Goal: Information Seeking & Learning: Learn about a topic

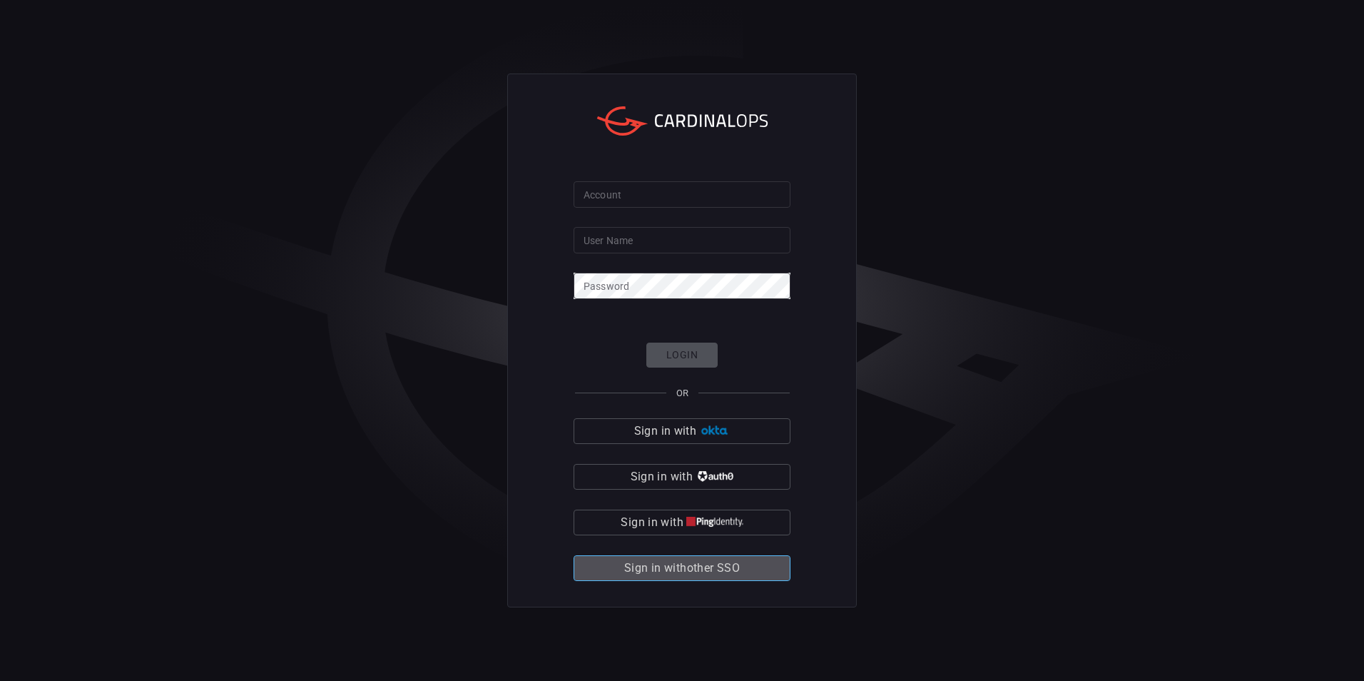
click at [691, 566] on span "Sign in with other SSO" at bounding box center [682, 568] width 116 height 20
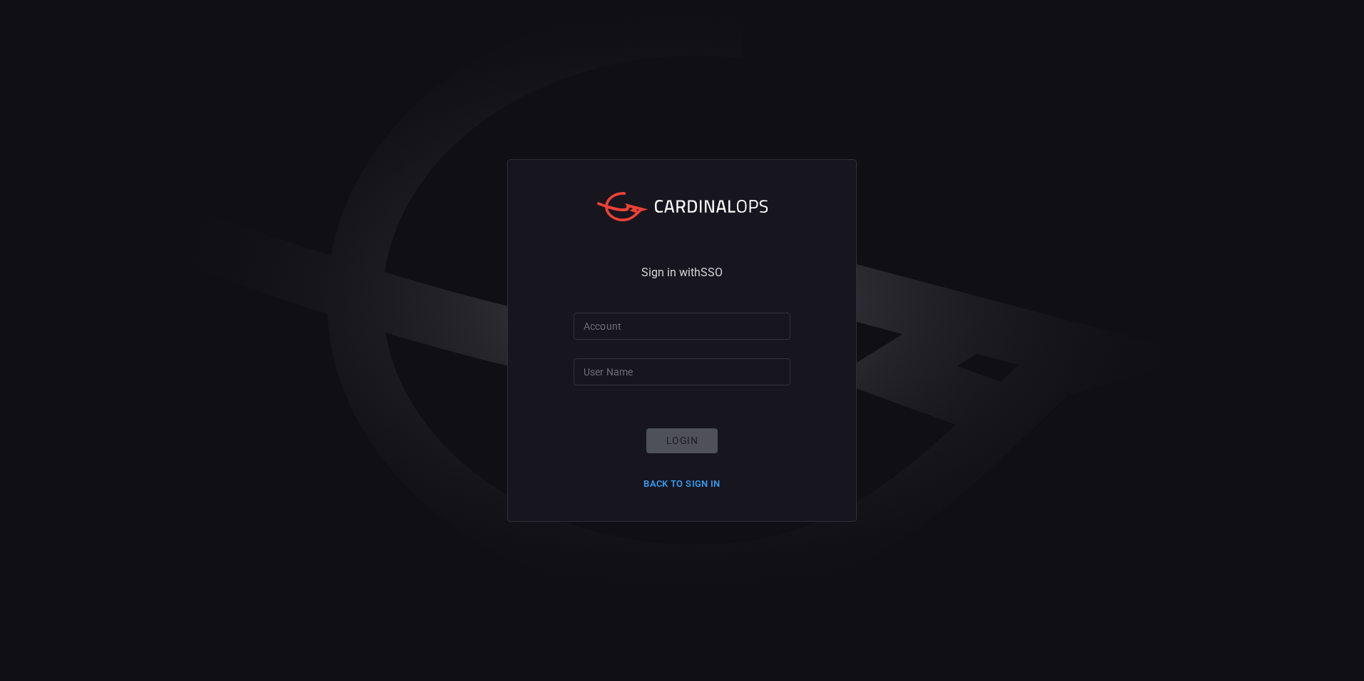
click at [646, 330] on input "Account" at bounding box center [682, 326] width 217 height 26
type input "smbc"
click at [636, 373] on input "User Name" at bounding box center [682, 371] width 217 height 26
type input "[EMAIL_ADDRESS][DOMAIN_NAME]"
click button "Login" at bounding box center [682, 440] width 71 height 25
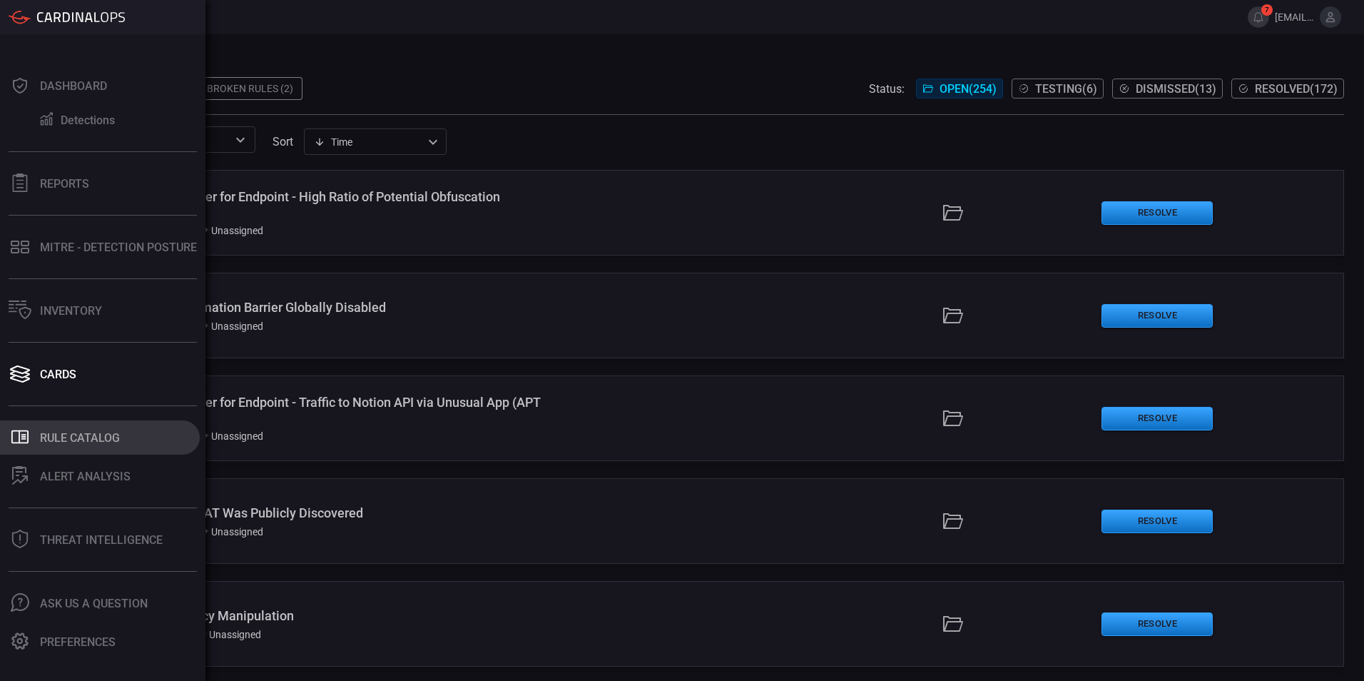
click at [22, 436] on icon ".st0_rule_catalog_icon{fill: currentColor;}" at bounding box center [20, 436] width 19 height 19
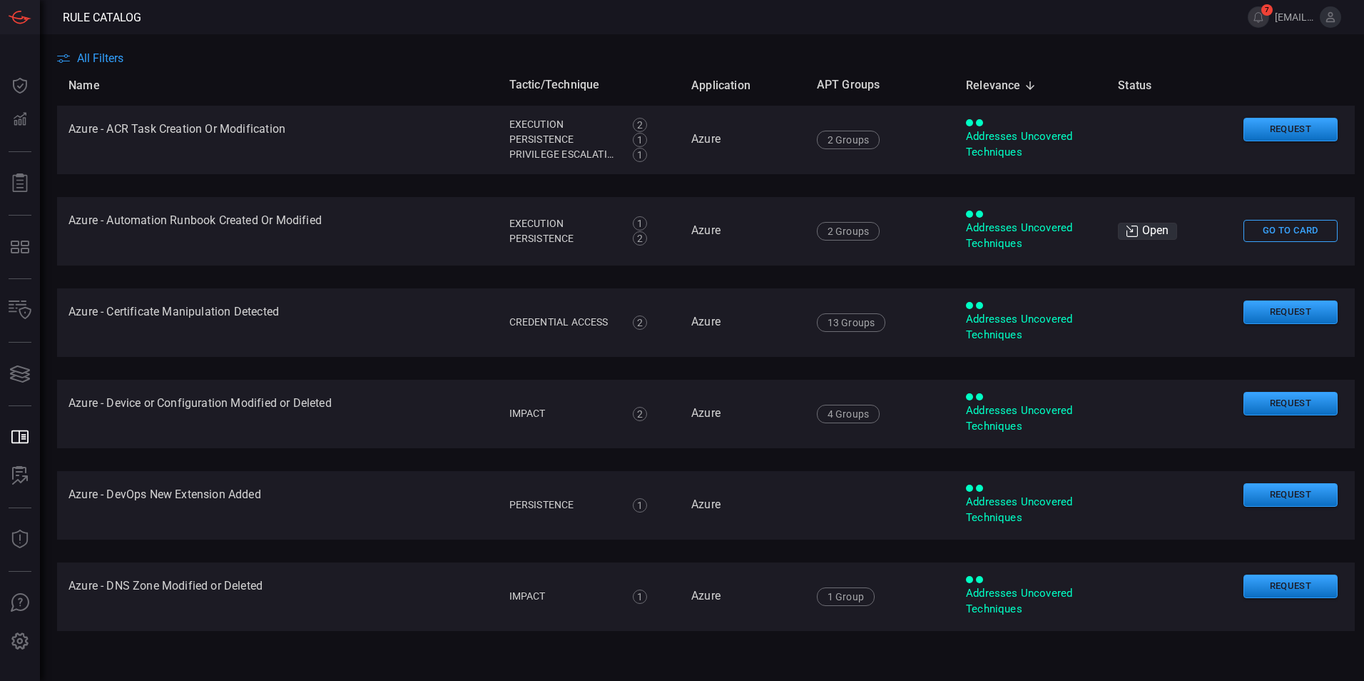
click at [121, 56] on span "All Filters" at bounding box center [100, 58] width 46 height 14
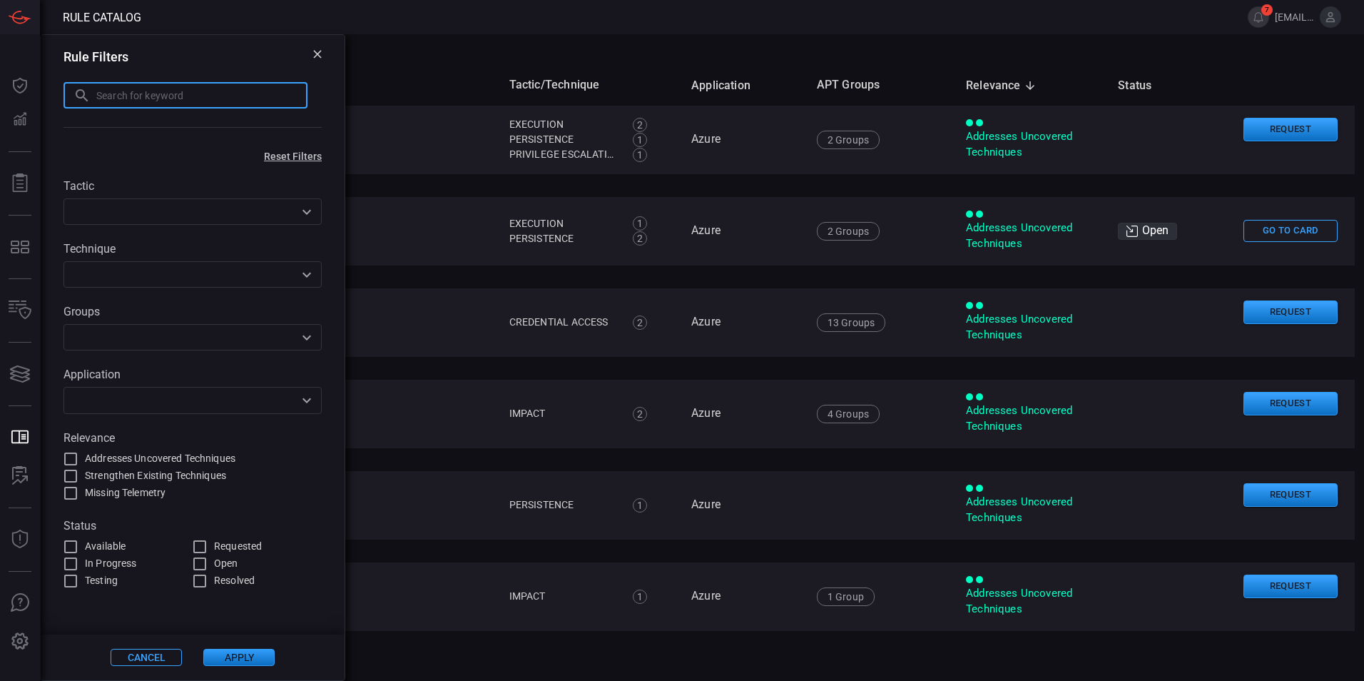
click at [121, 91] on input "text" at bounding box center [201, 95] width 211 height 26
type input "db"
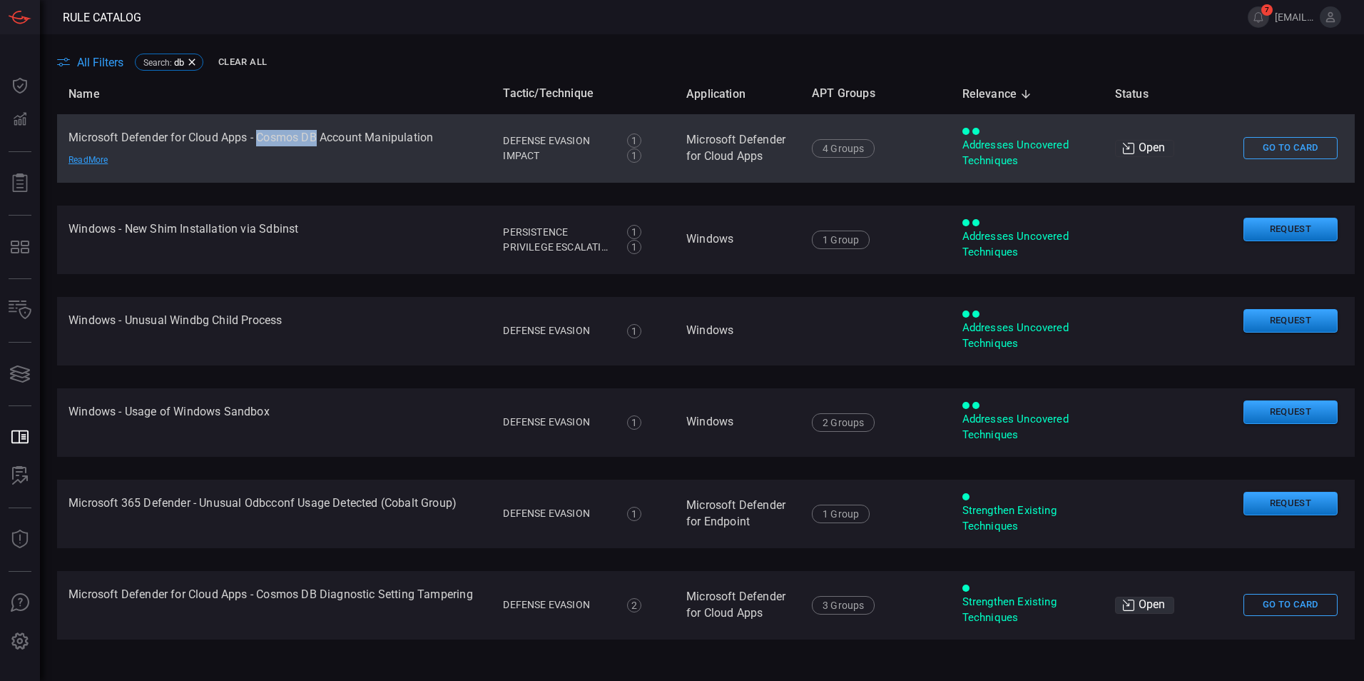
drag, startPoint x: 258, startPoint y: 132, endPoint x: 318, endPoint y: 133, distance: 59.2
click at [318, 133] on td "Microsoft Defender for Cloud Apps - Cosmos DB Account Manipulation Read More" at bounding box center [274, 148] width 435 height 69
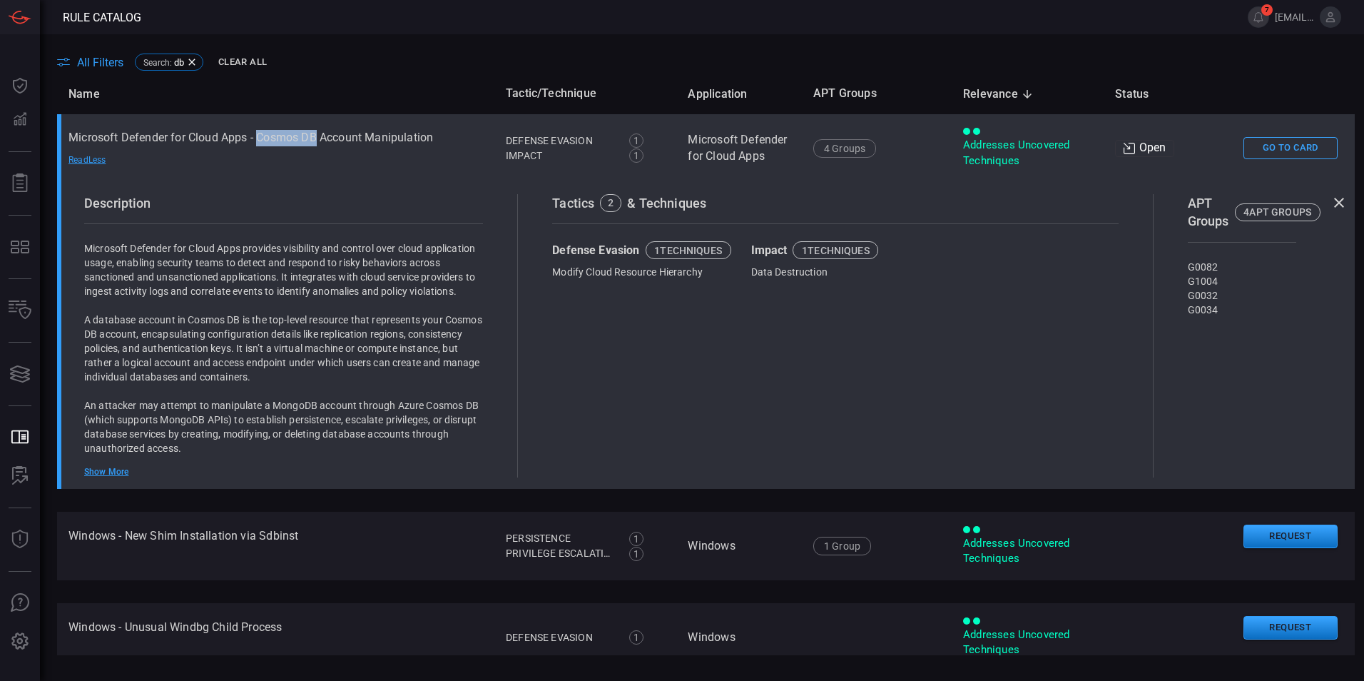
copy td "Cosmos DB"
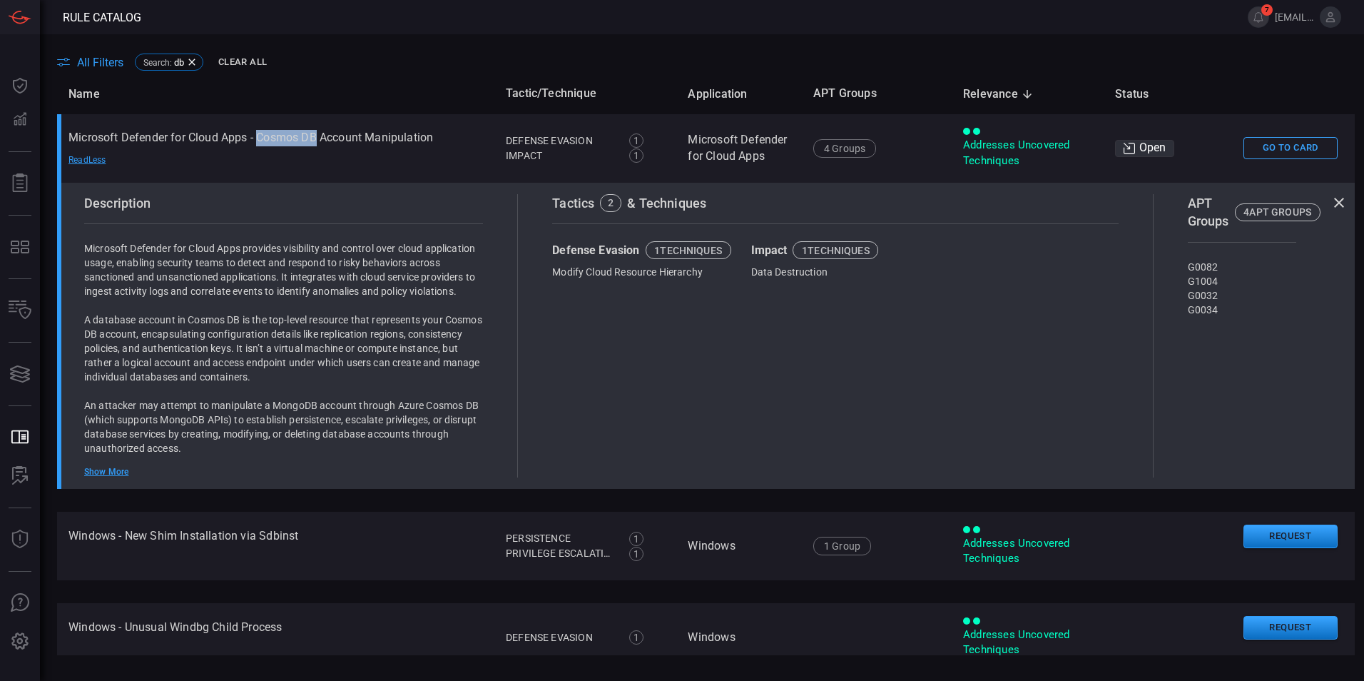
click at [100, 64] on span "All Filters" at bounding box center [100, 63] width 46 height 14
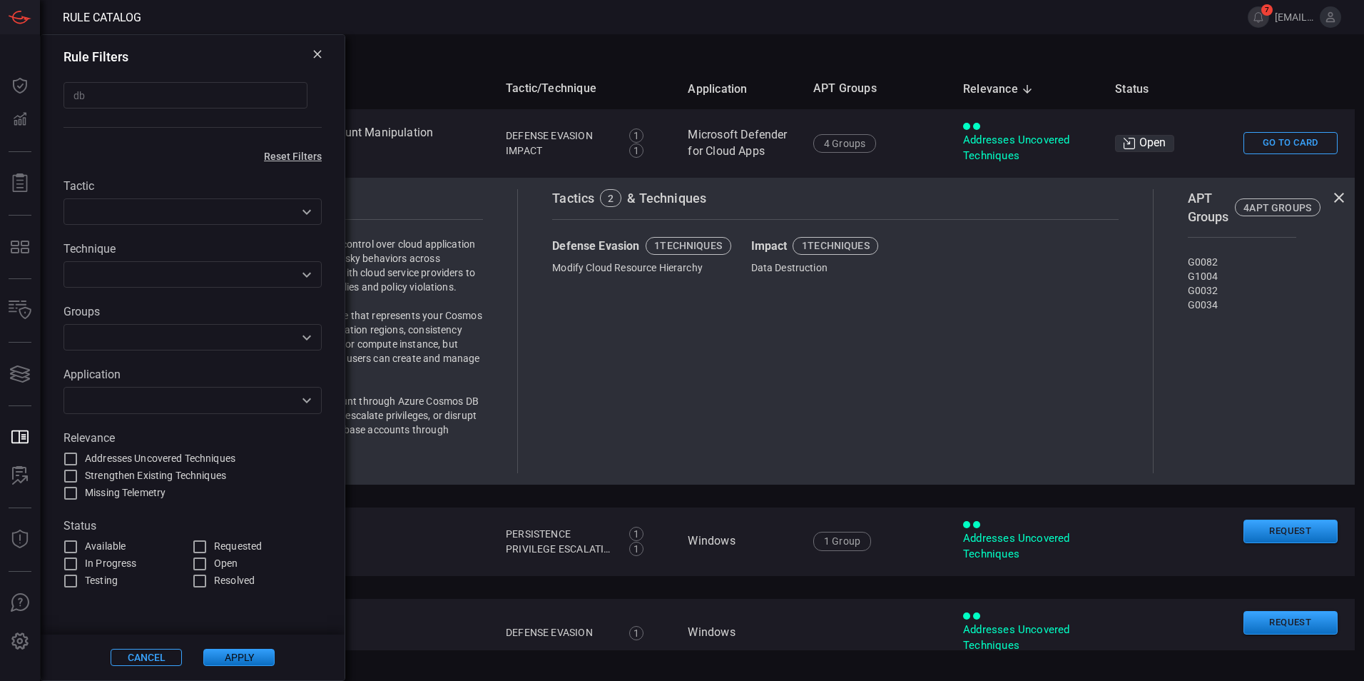
click at [116, 96] on input "db" at bounding box center [186, 95] width 244 height 26
paste input "Cosmos DB"
type input "Cosmos DB"
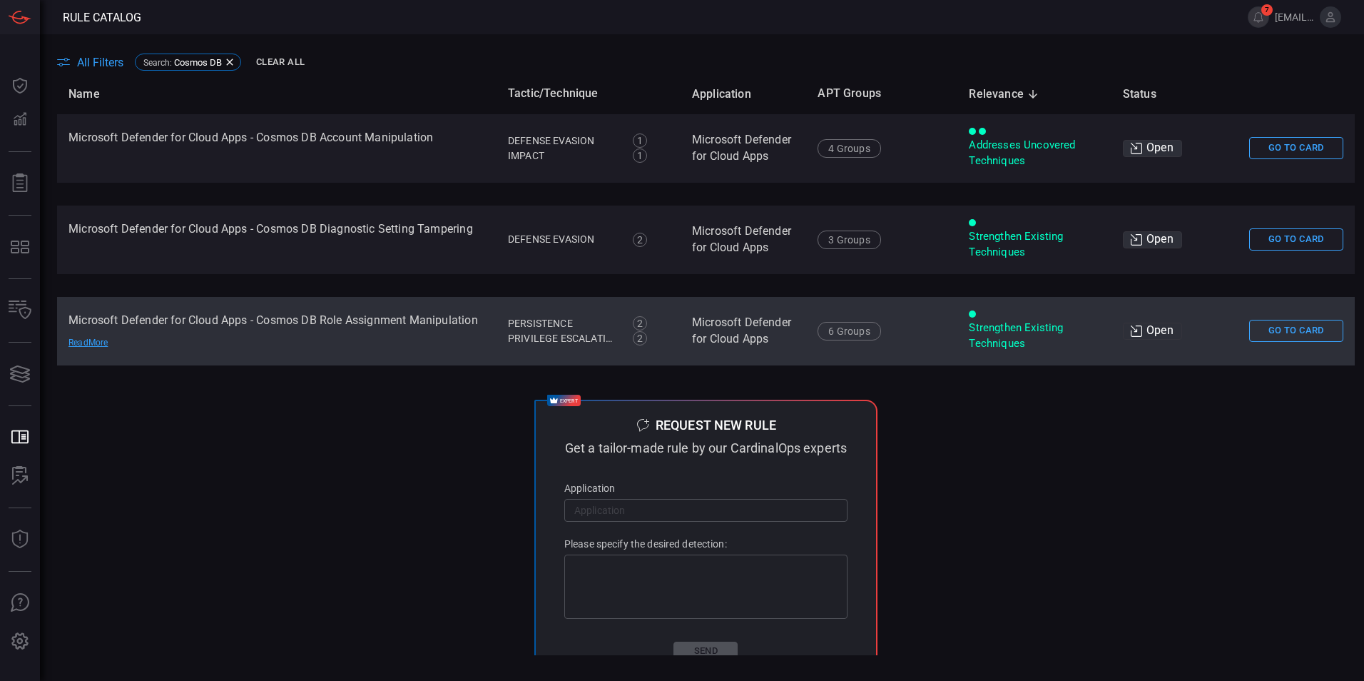
click at [352, 324] on td "Microsoft Defender for Cloud Apps - Cosmos DB Role Assignment Manipulation Read…" at bounding box center [277, 331] width 440 height 69
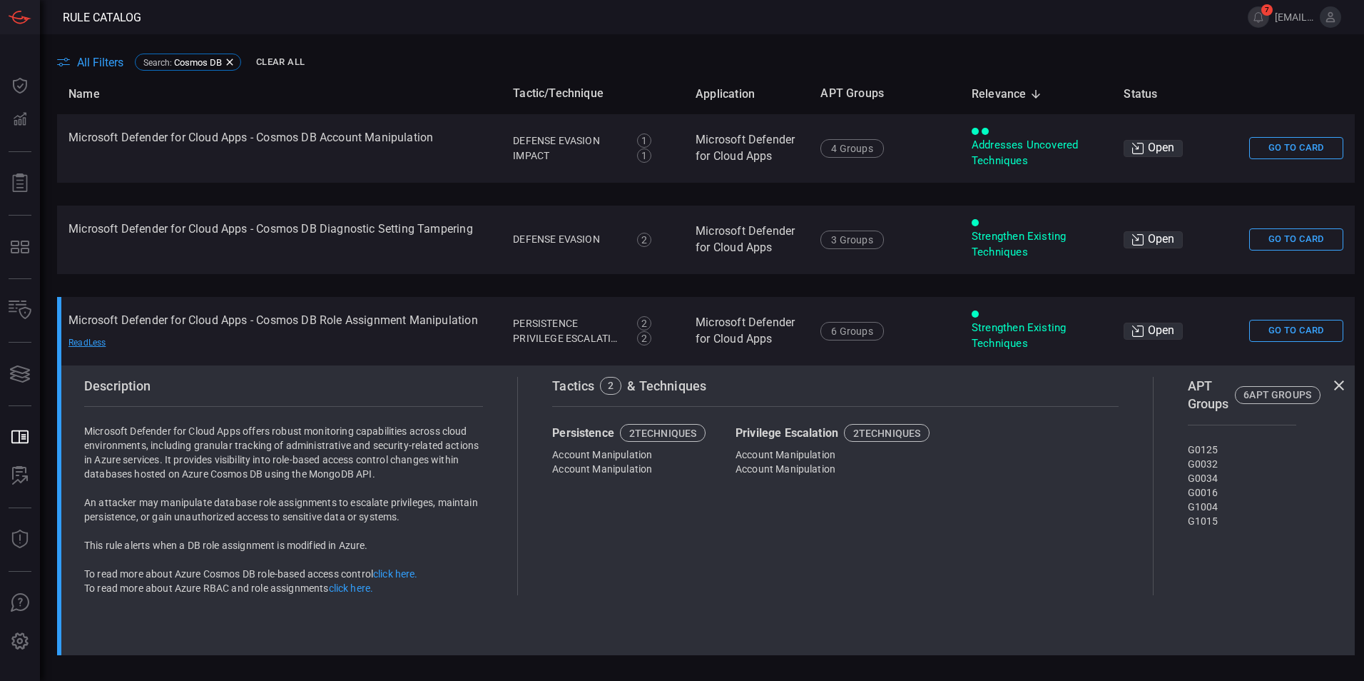
click at [84, 62] on span "All Filters" at bounding box center [100, 63] width 46 height 14
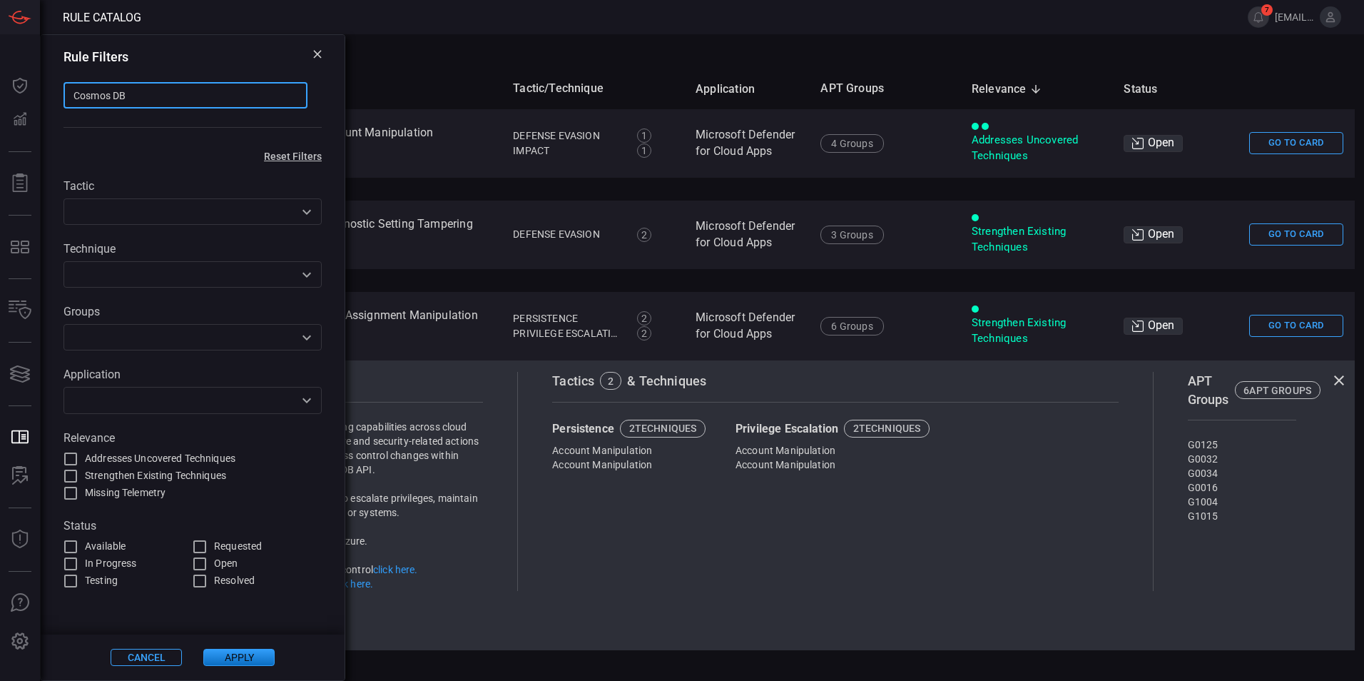
drag, startPoint x: 138, startPoint y: 96, endPoint x: 71, endPoint y: 99, distance: 67.2
click at [71, 99] on input "Cosmos DB" at bounding box center [186, 95] width 244 height 26
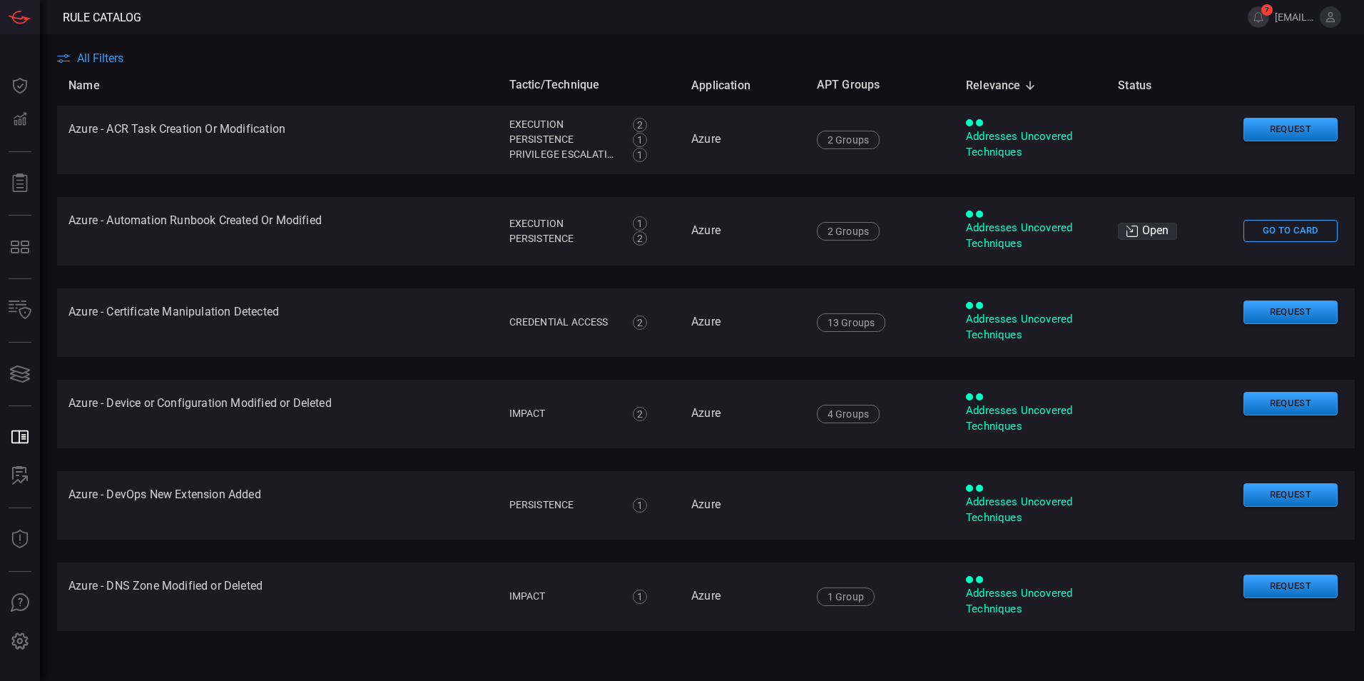
click at [110, 66] on th "Name" at bounding box center [277, 85] width 441 height 41
click at [108, 56] on span "All Filters" at bounding box center [100, 58] width 46 height 14
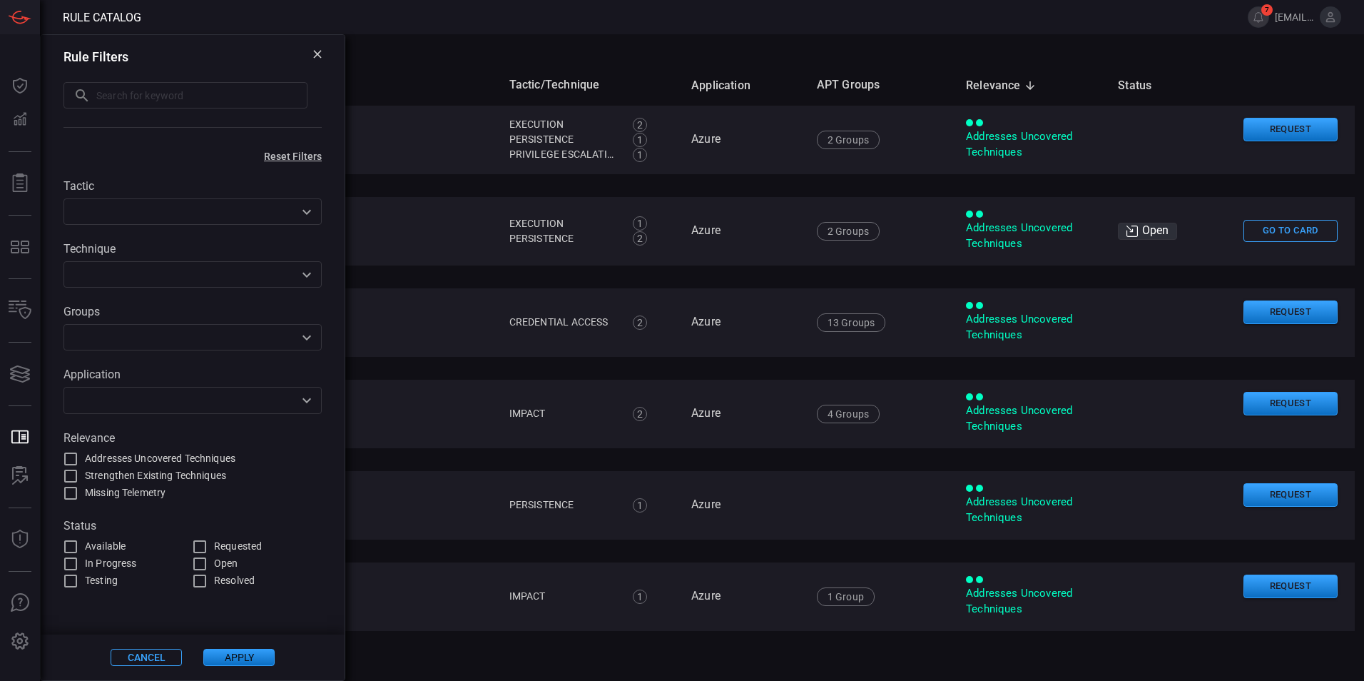
click at [111, 91] on input "text" at bounding box center [201, 95] width 211 height 26
paste input "Cosmos DB"
type input "Cosmos DB"
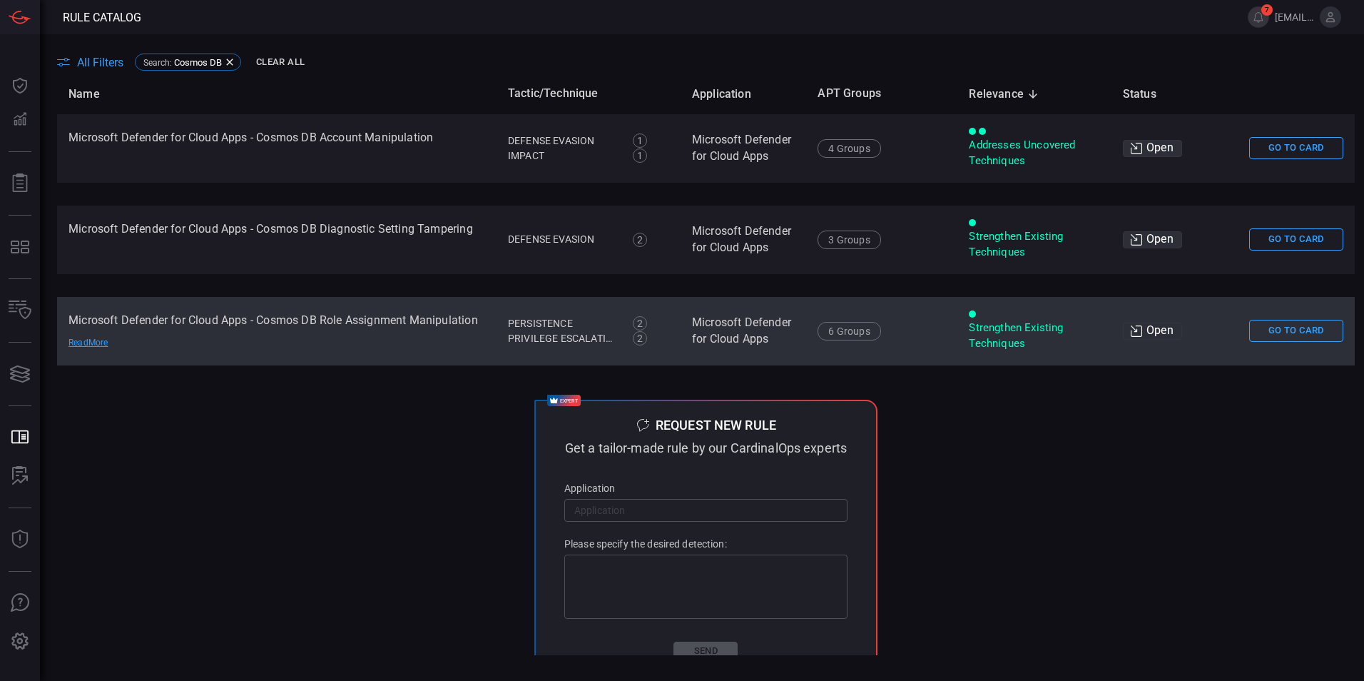
click at [316, 323] on td "Microsoft Defender for Cloud Apps - Cosmos DB Role Assignment Manipulation Read…" at bounding box center [277, 331] width 440 height 69
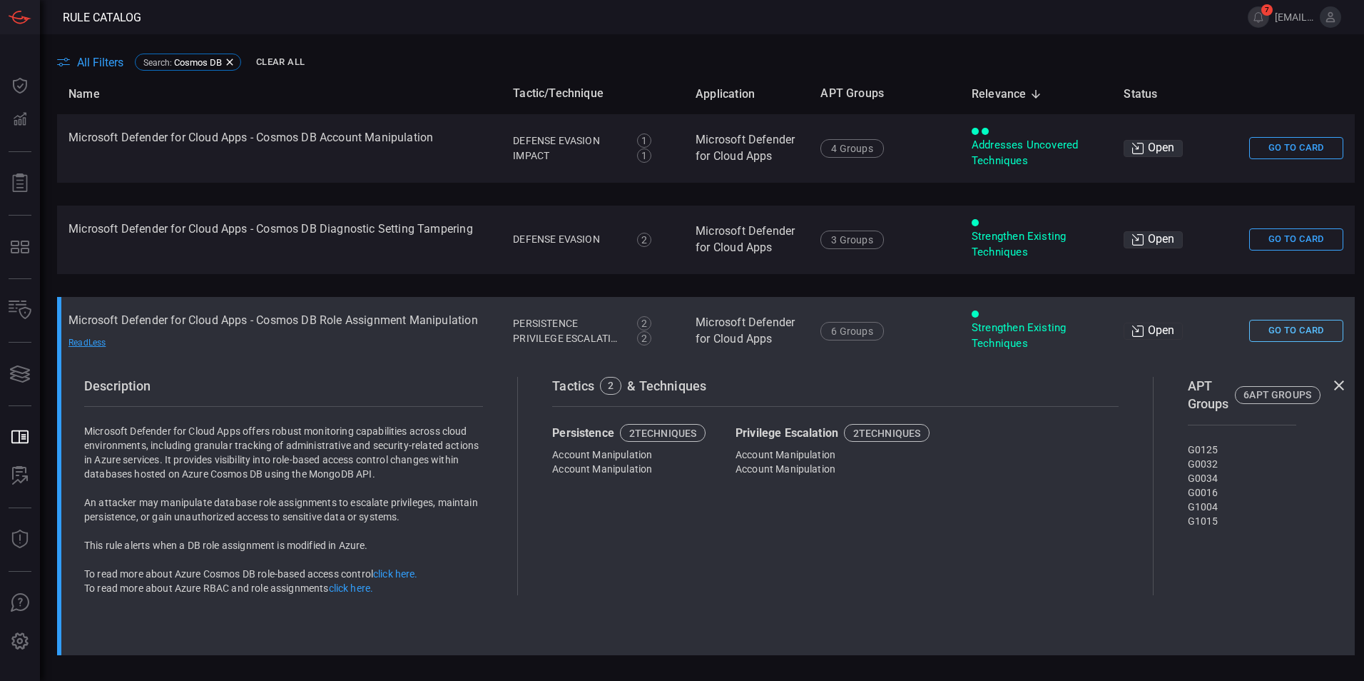
click at [1260, 326] on button "Go To Card" at bounding box center [1297, 331] width 94 height 22
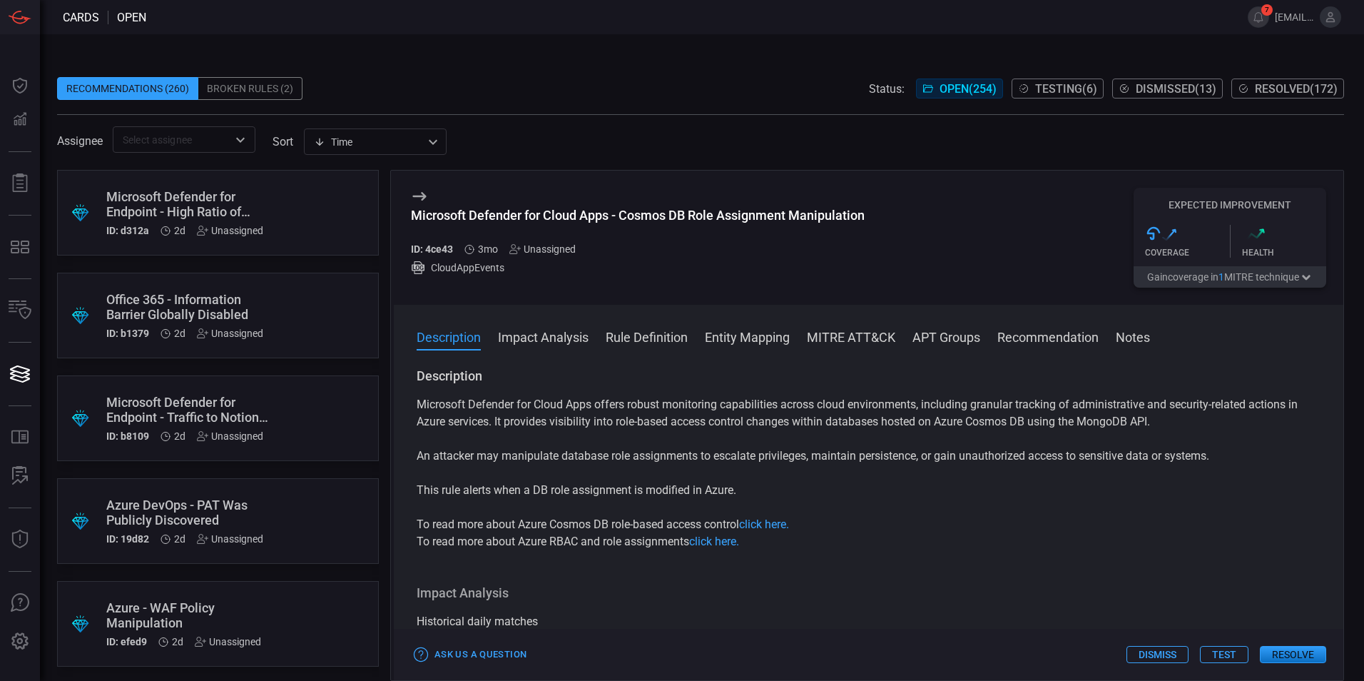
click at [575, 338] on button "Impact Analysis" at bounding box center [543, 336] width 91 height 17
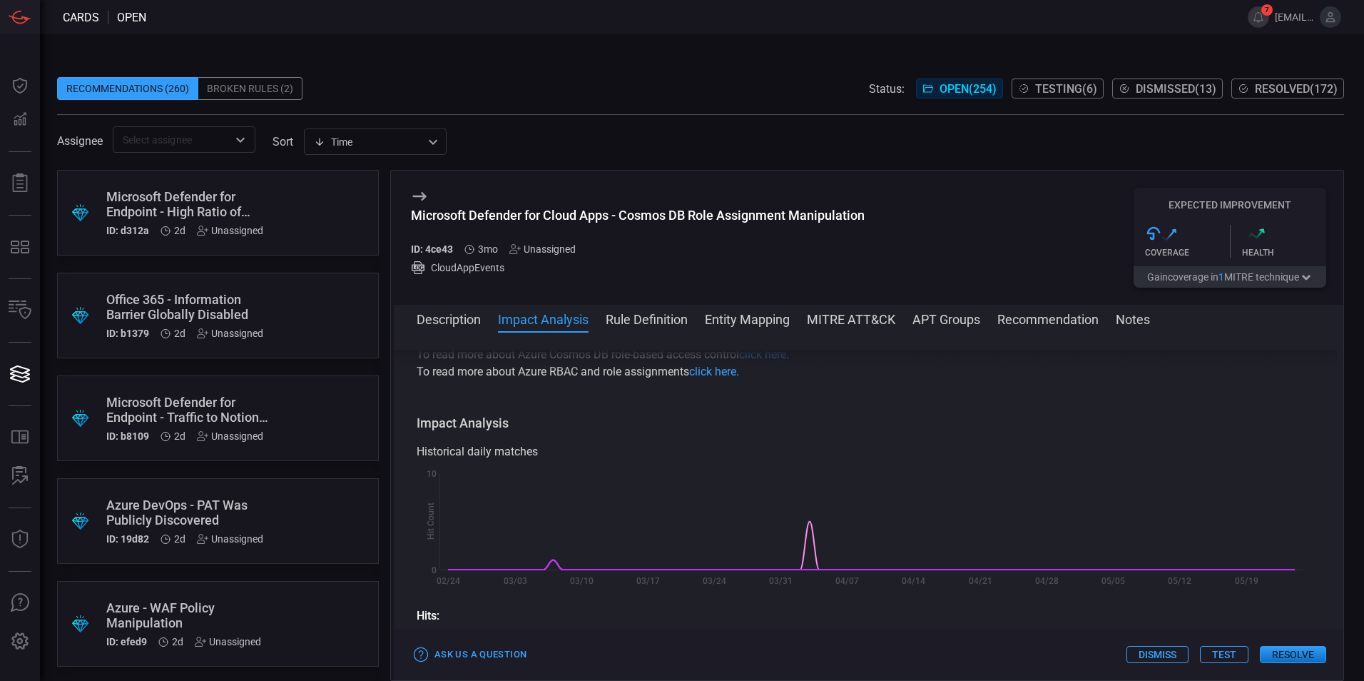
scroll to position [203, 0]
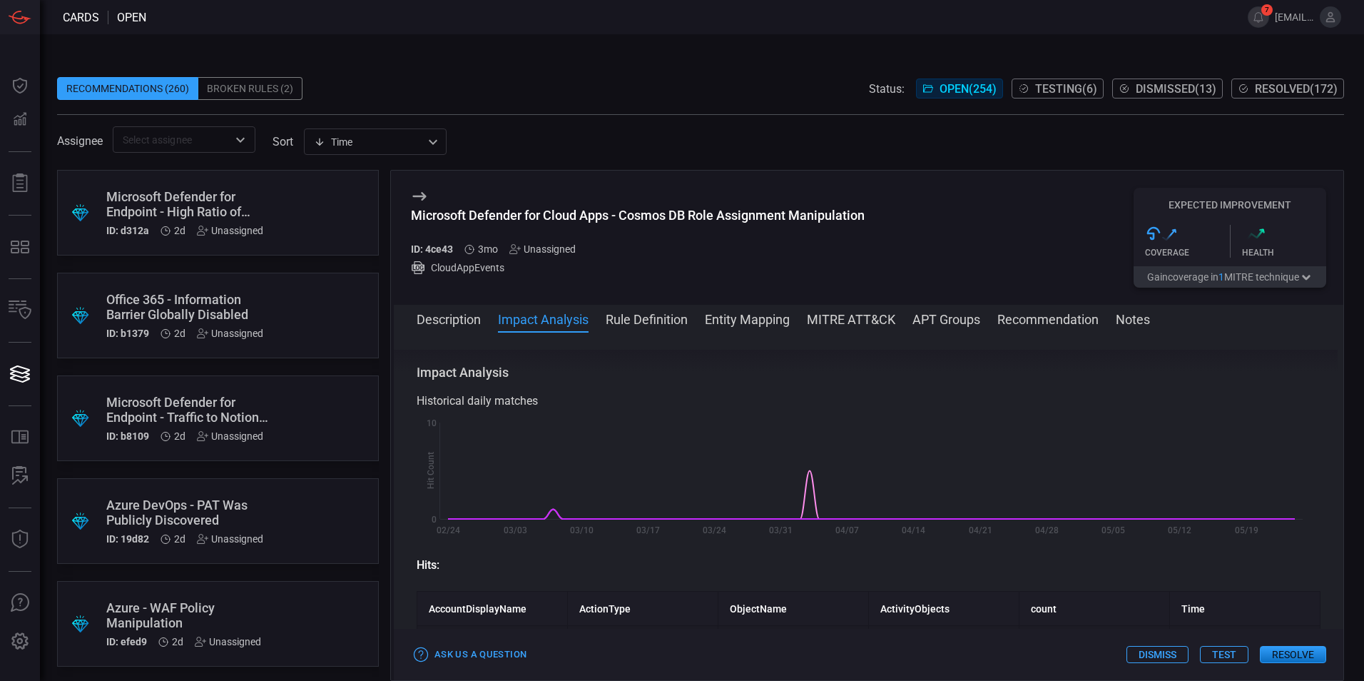
click at [683, 323] on button "Rule Definition" at bounding box center [647, 318] width 82 height 17
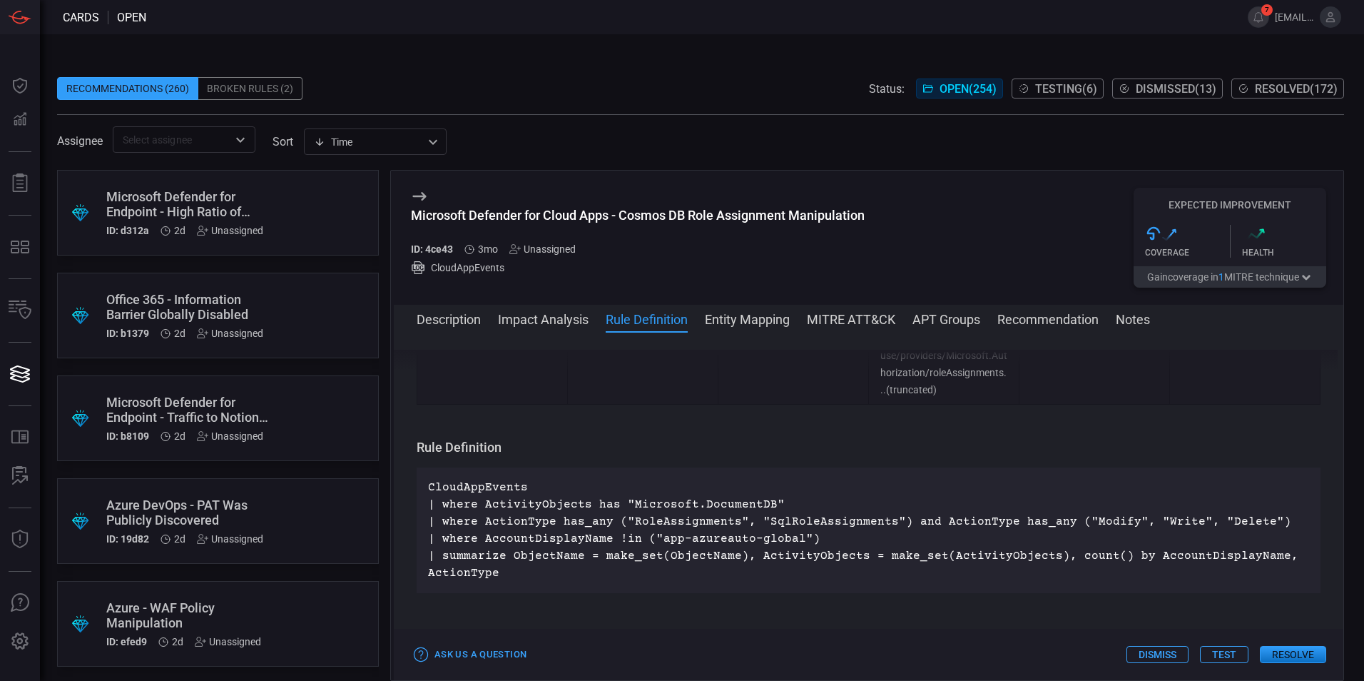
scroll to position [768, 0]
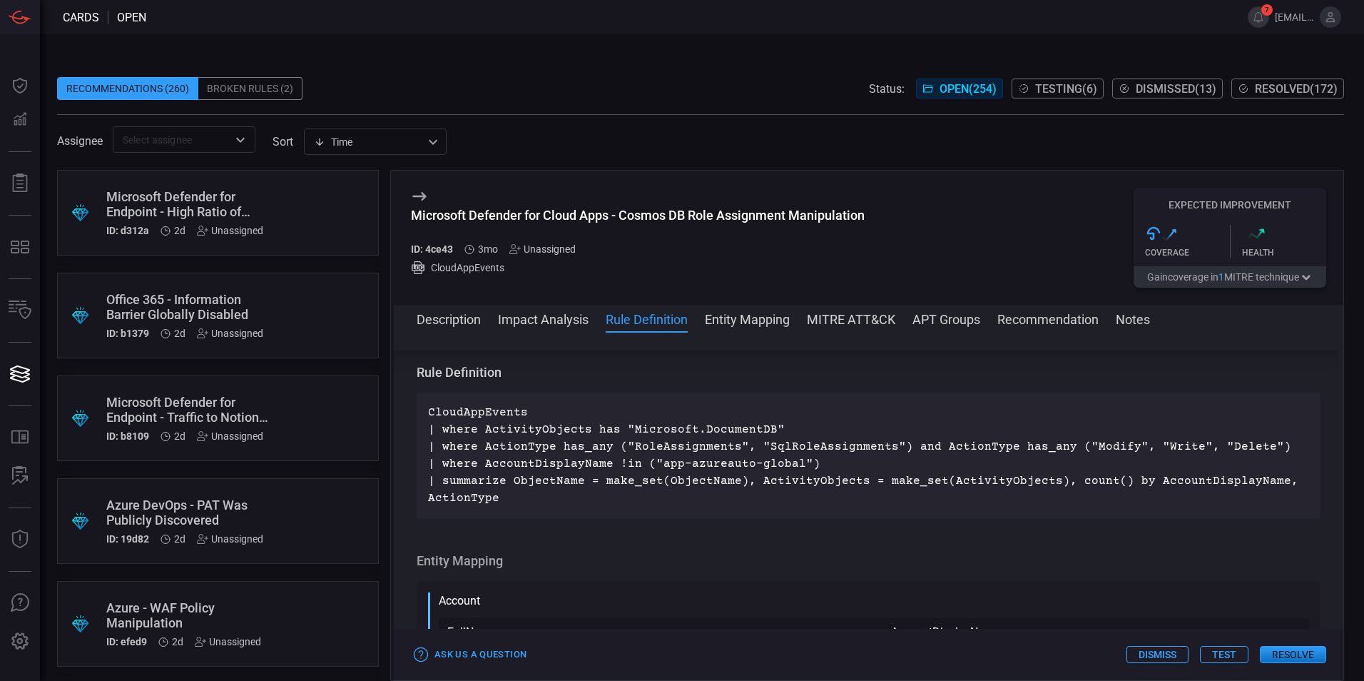
click at [613, 218] on div "Microsoft Defender for Cloud Apps - Cosmos DB Role Assignment Manipulation" at bounding box center [638, 215] width 454 height 15
copy div "Microsoft Defender for Cloud Apps - Cosmos DB Role Assignment Manipulation"
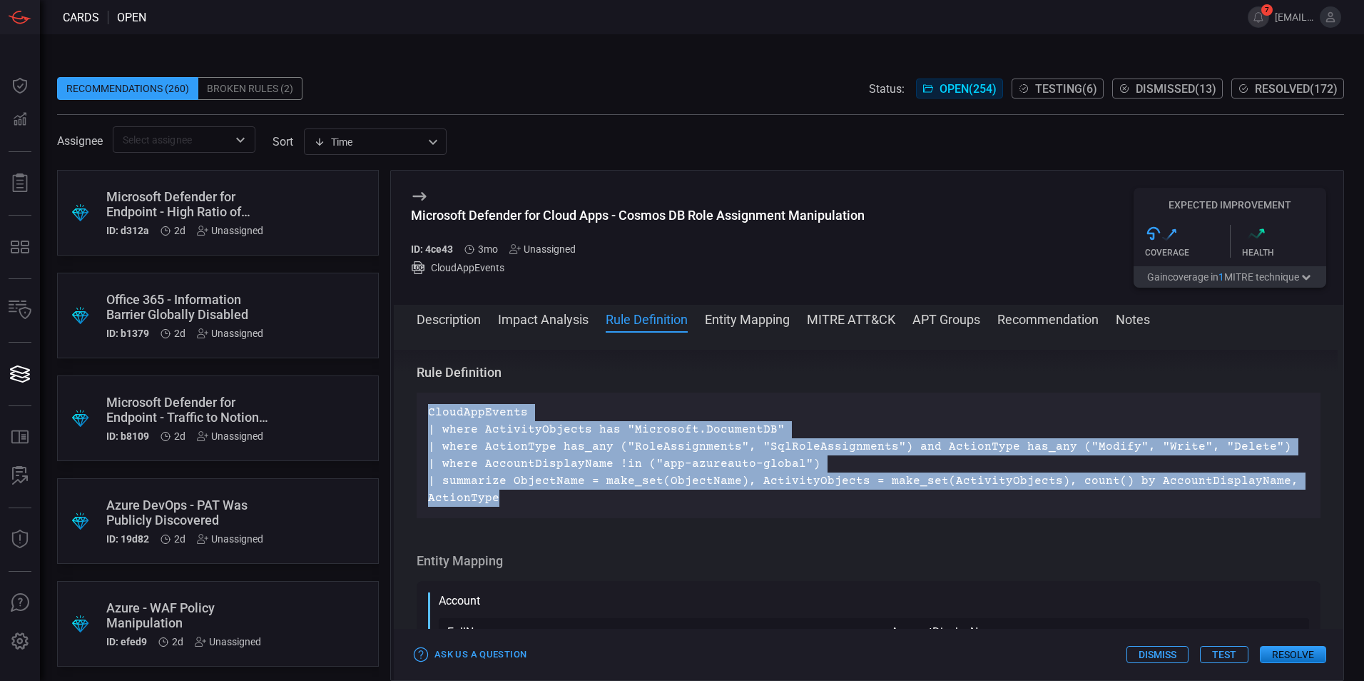
drag, startPoint x: 511, startPoint y: 499, endPoint x: 426, endPoint y: 418, distance: 117.1
click at [426, 418] on div "CloudAppEvents | where ActivityObjects has "Microsoft.DocumentDB" | where Actio…" at bounding box center [869, 456] width 904 height 126
copy p "CloudAppEvents | where ActivityObjects has "Microsoft.DocumentDB" | where Actio…"
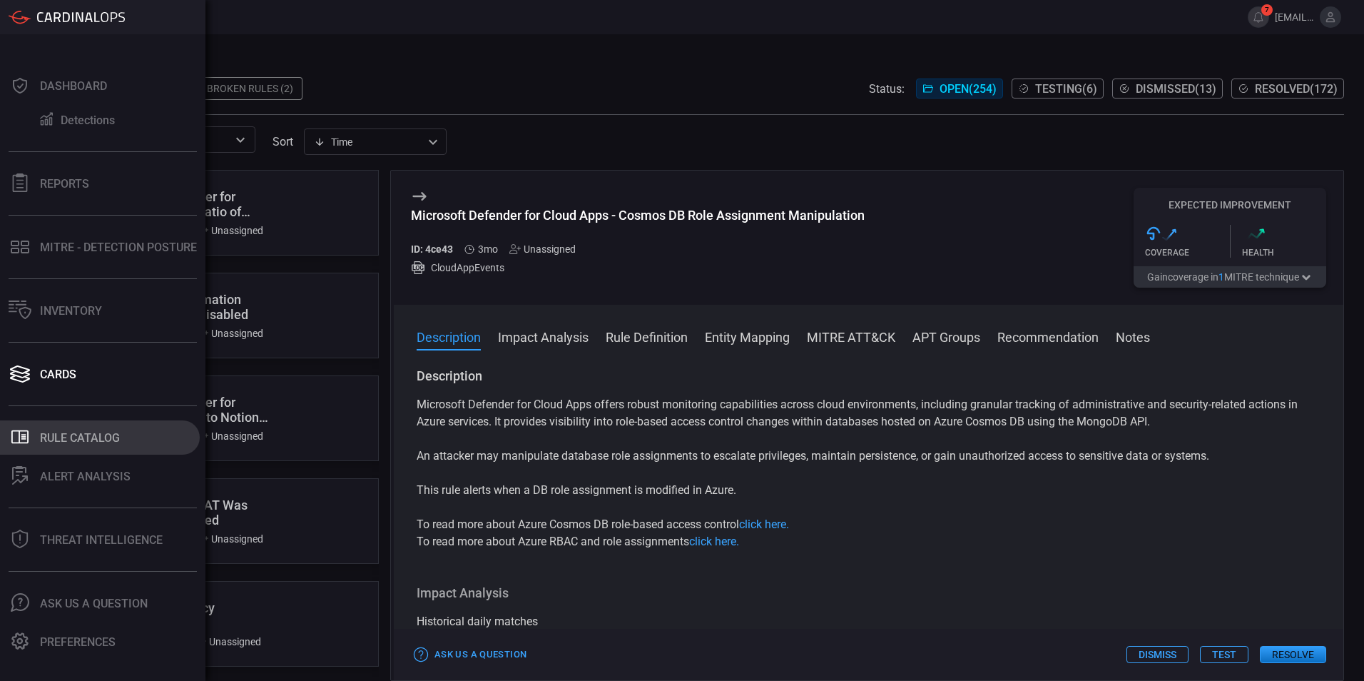
click at [63, 437] on div "Rule Catalog" at bounding box center [80, 438] width 80 height 14
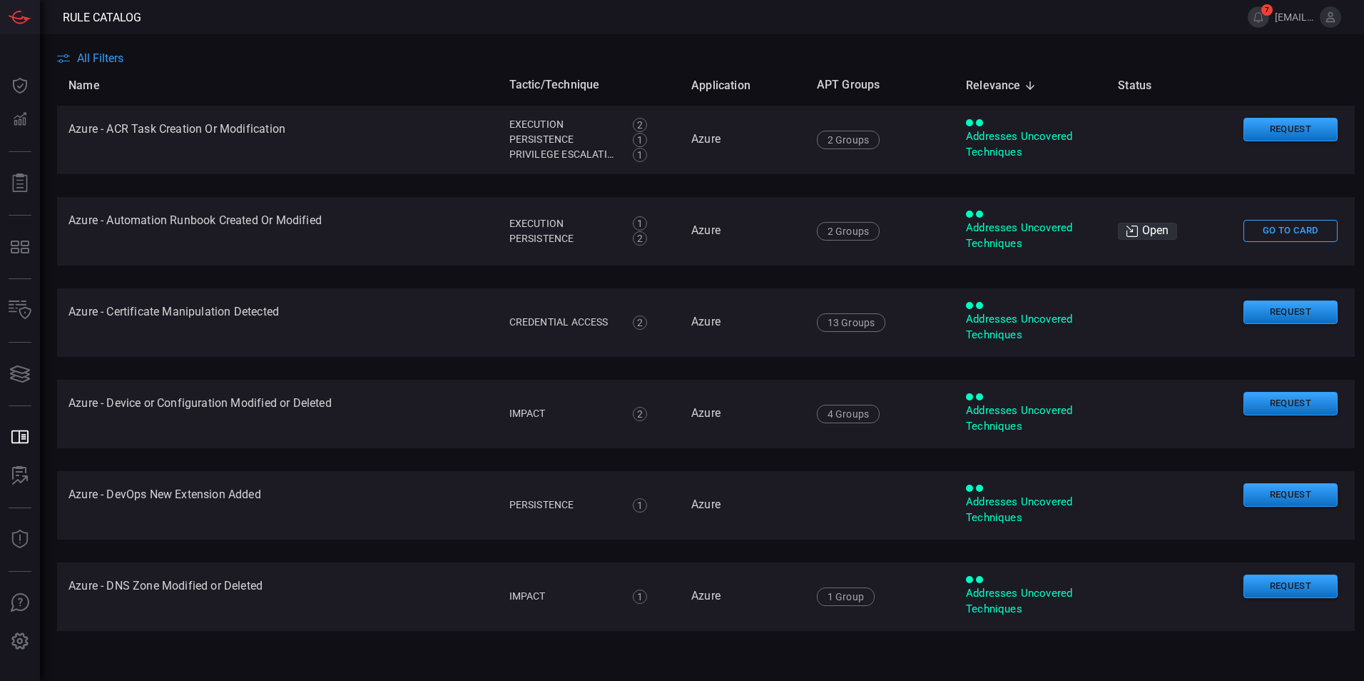
click at [83, 61] on span "All Filters" at bounding box center [100, 58] width 46 height 14
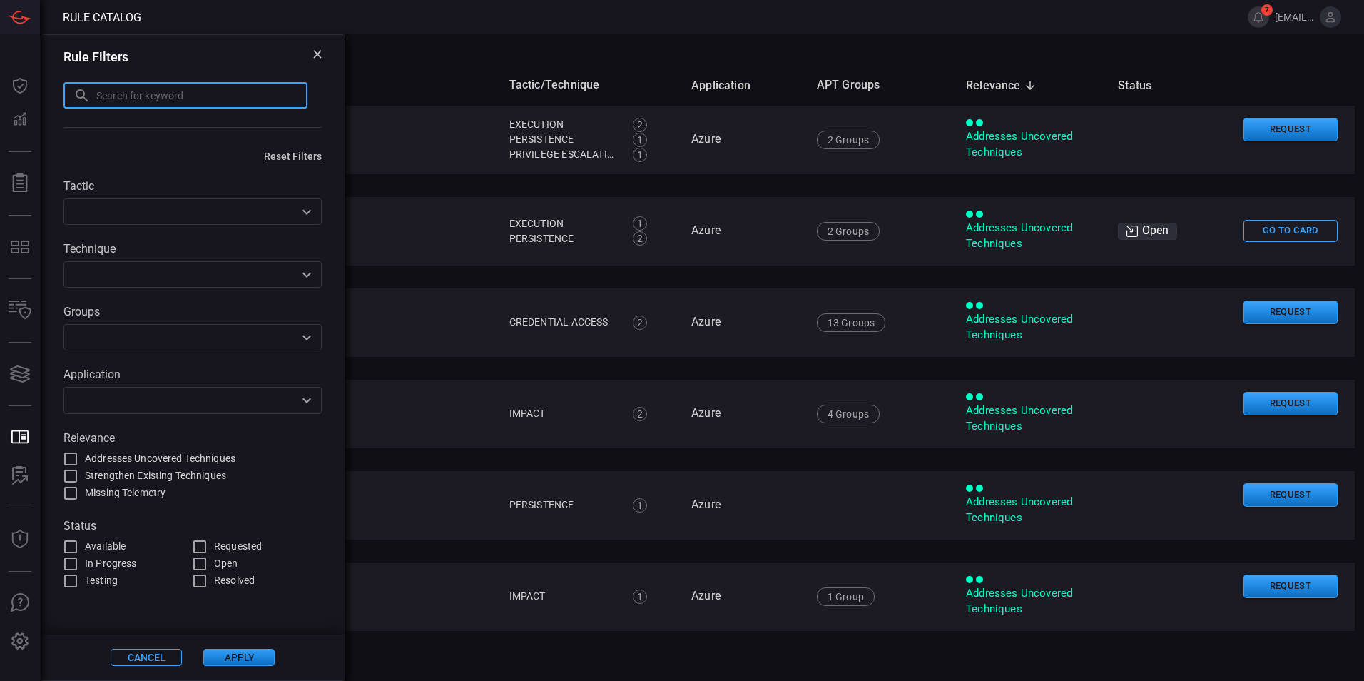
click at [228, 95] on input "text" at bounding box center [201, 95] width 211 height 26
paste input "Cosmos DB"
type input "Cosmos DB"
click at [250, 649] on button "Apply" at bounding box center [238, 657] width 71 height 17
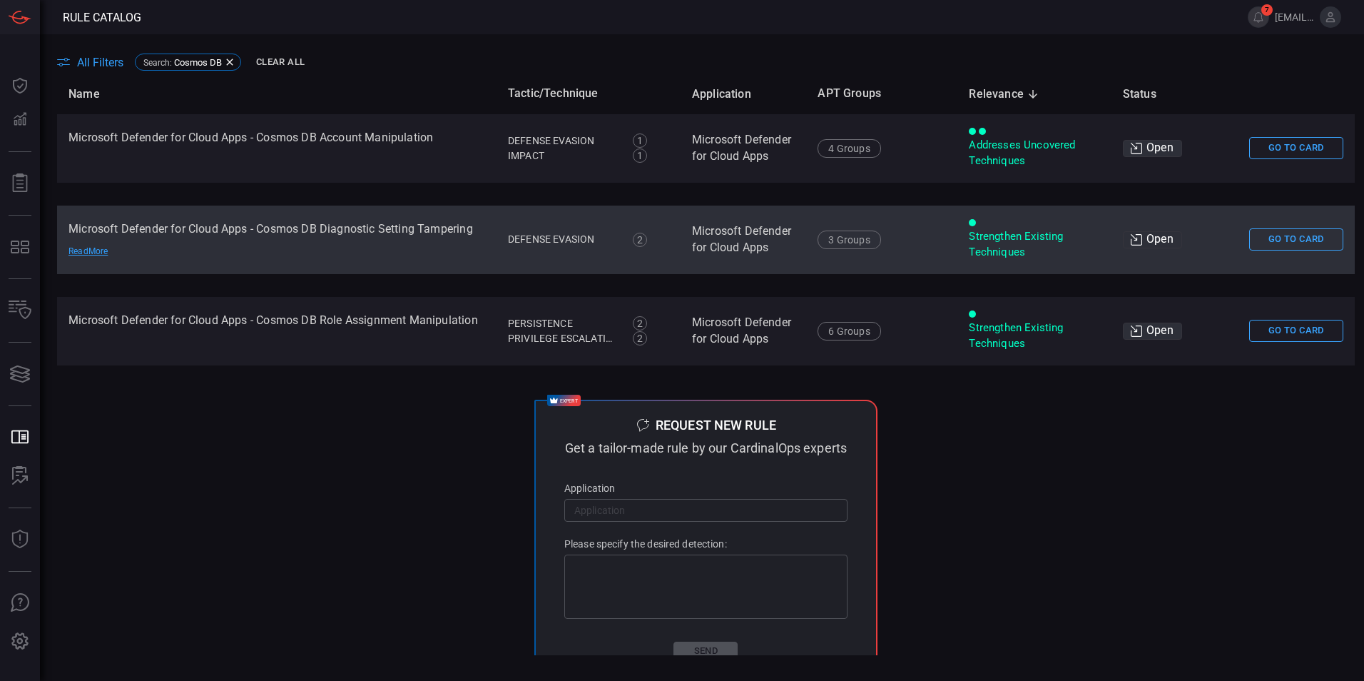
click at [386, 237] on td "Microsoft Defender for Cloud Apps - Cosmos DB Diagnostic Setting Tampering Read…" at bounding box center [277, 240] width 440 height 69
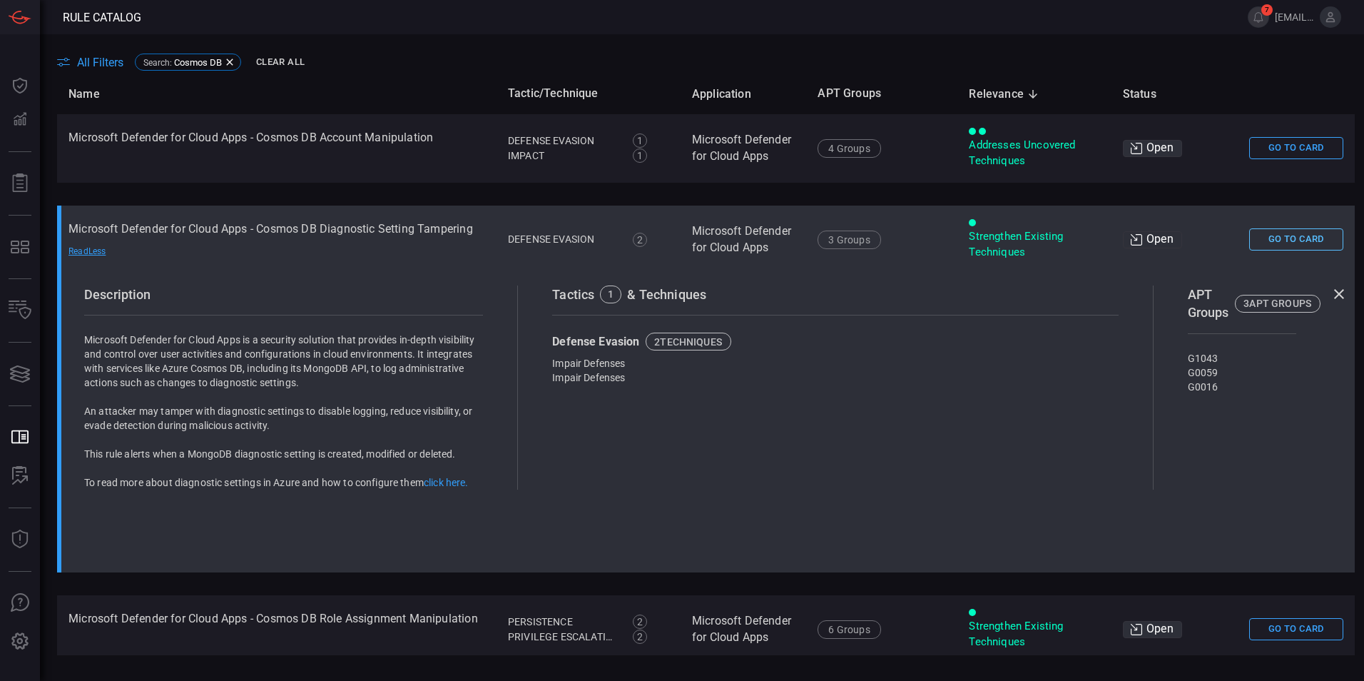
click at [1280, 243] on button "Go To Card" at bounding box center [1297, 239] width 94 height 22
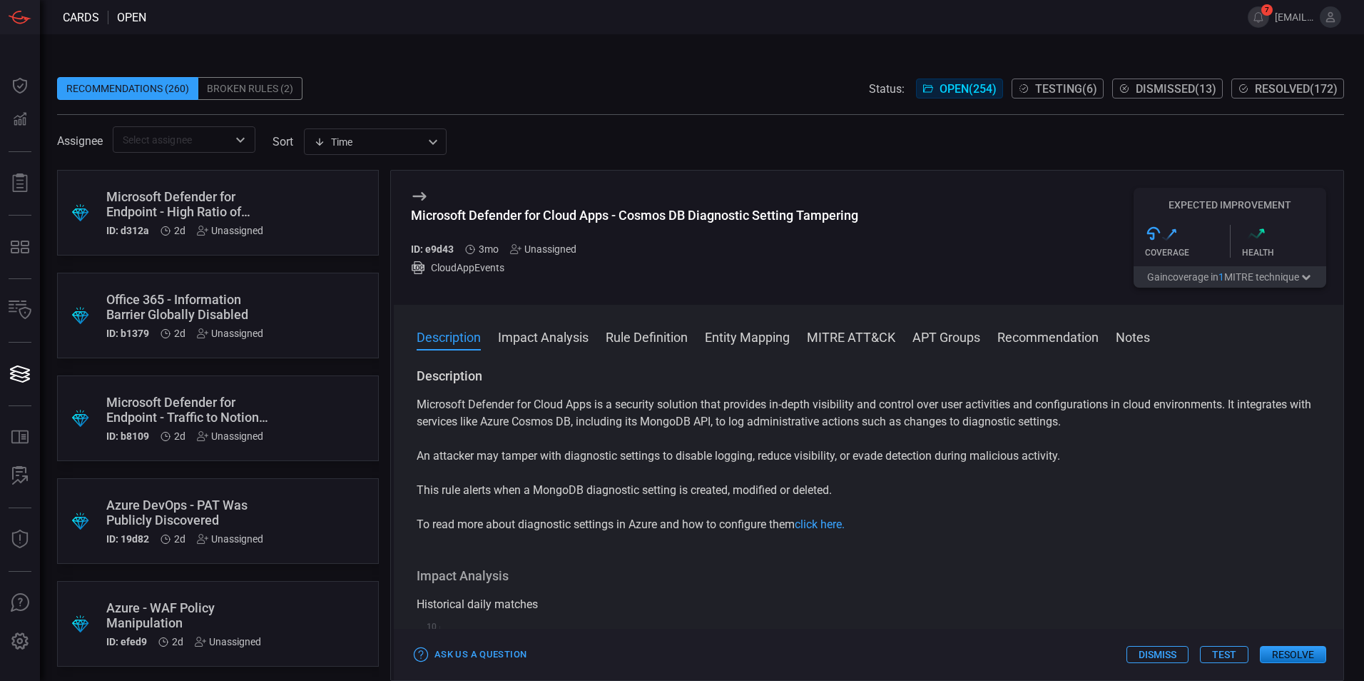
click at [571, 218] on div "Microsoft Defender for Cloud Apps - Cosmos DB Diagnostic Setting Tampering" at bounding box center [634, 215] width 447 height 15
copy div "Microsoft Defender for Cloud Apps - Cosmos DB Diagnostic Setting Tampering"
click at [578, 340] on button "Impact Analysis" at bounding box center [543, 336] width 91 height 17
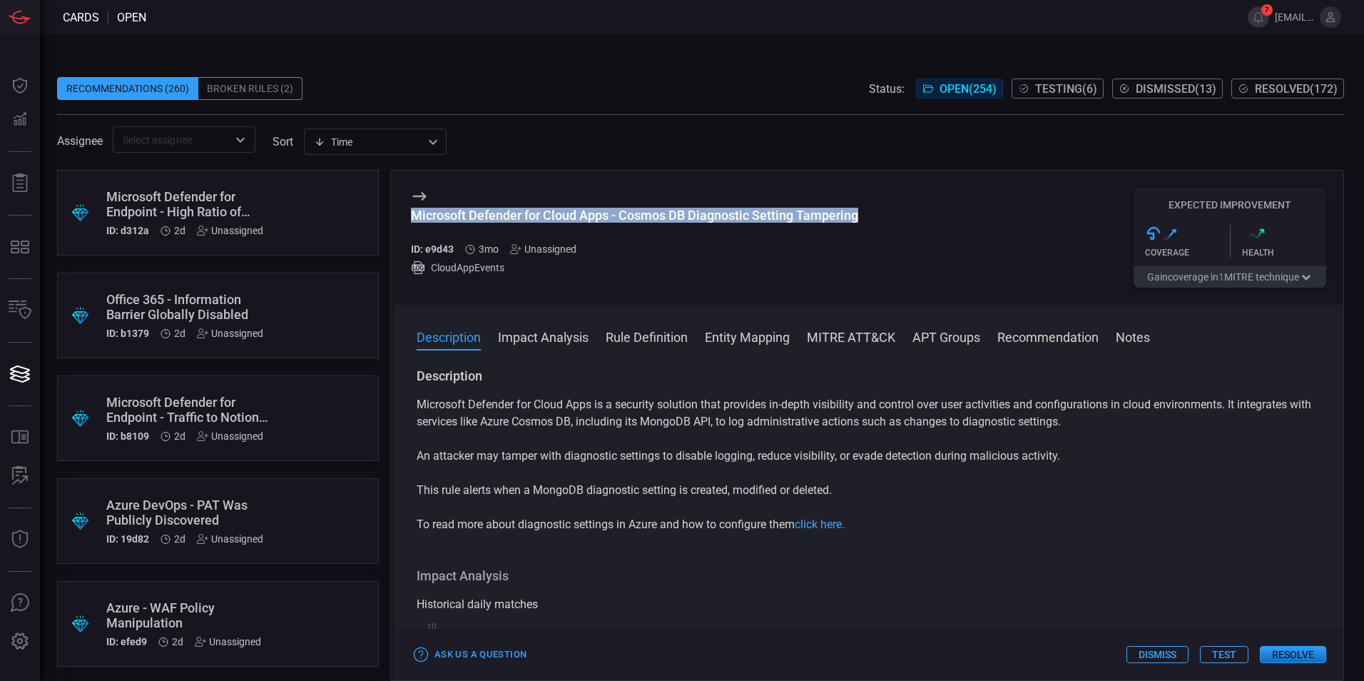
scroll to position [19, 0]
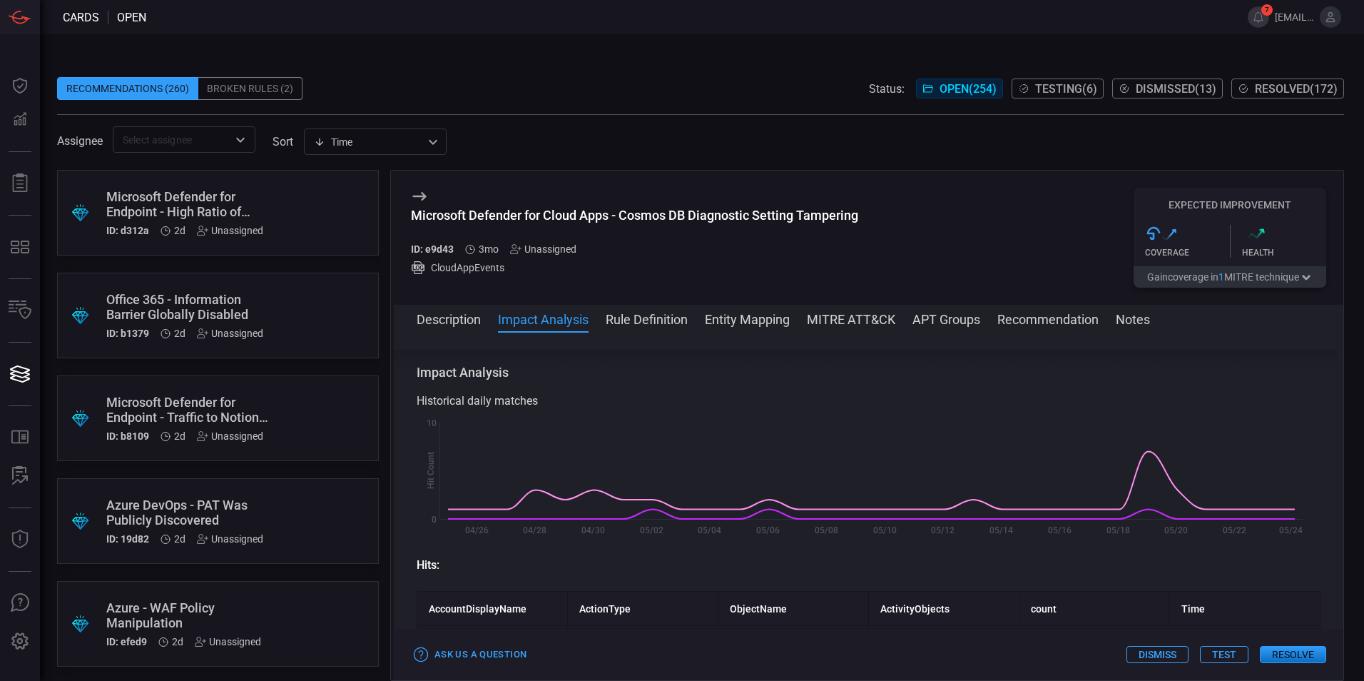
click at [641, 330] on span at bounding box center [869, 338] width 950 height 23
click at [642, 324] on button "Rule Definition" at bounding box center [647, 318] width 82 height 17
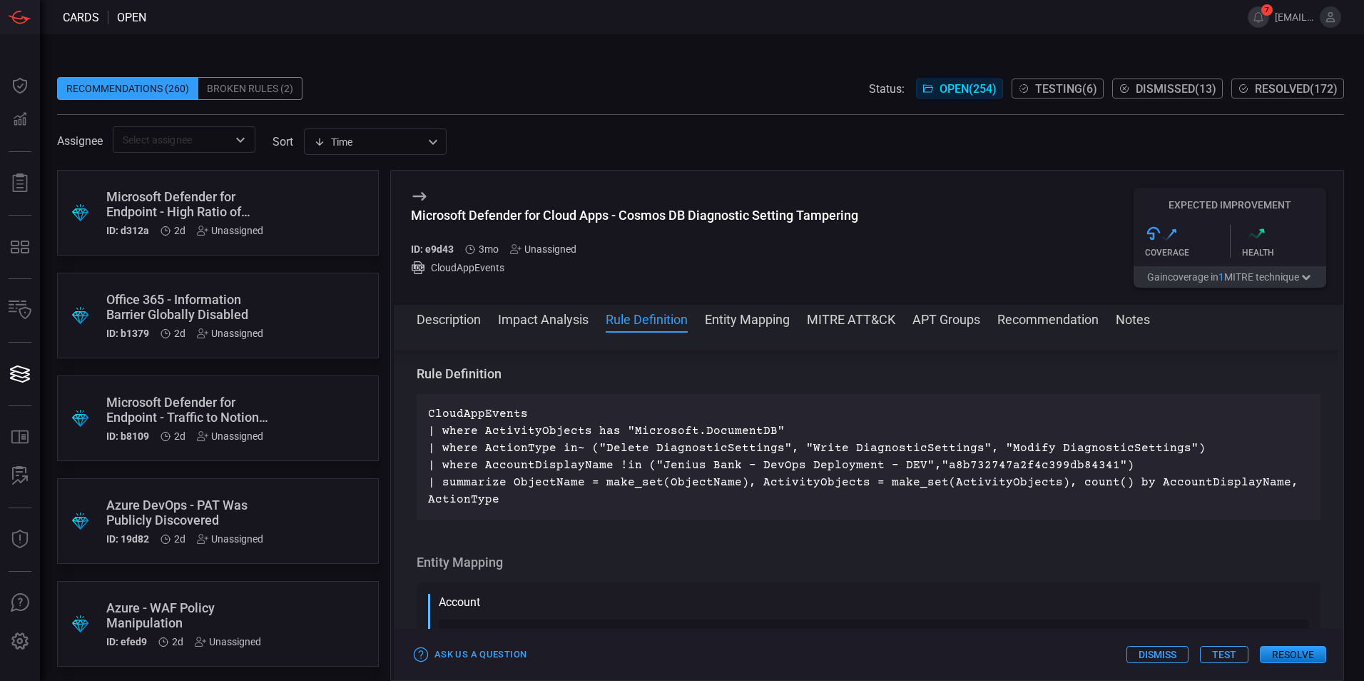
scroll to position [1272, 0]
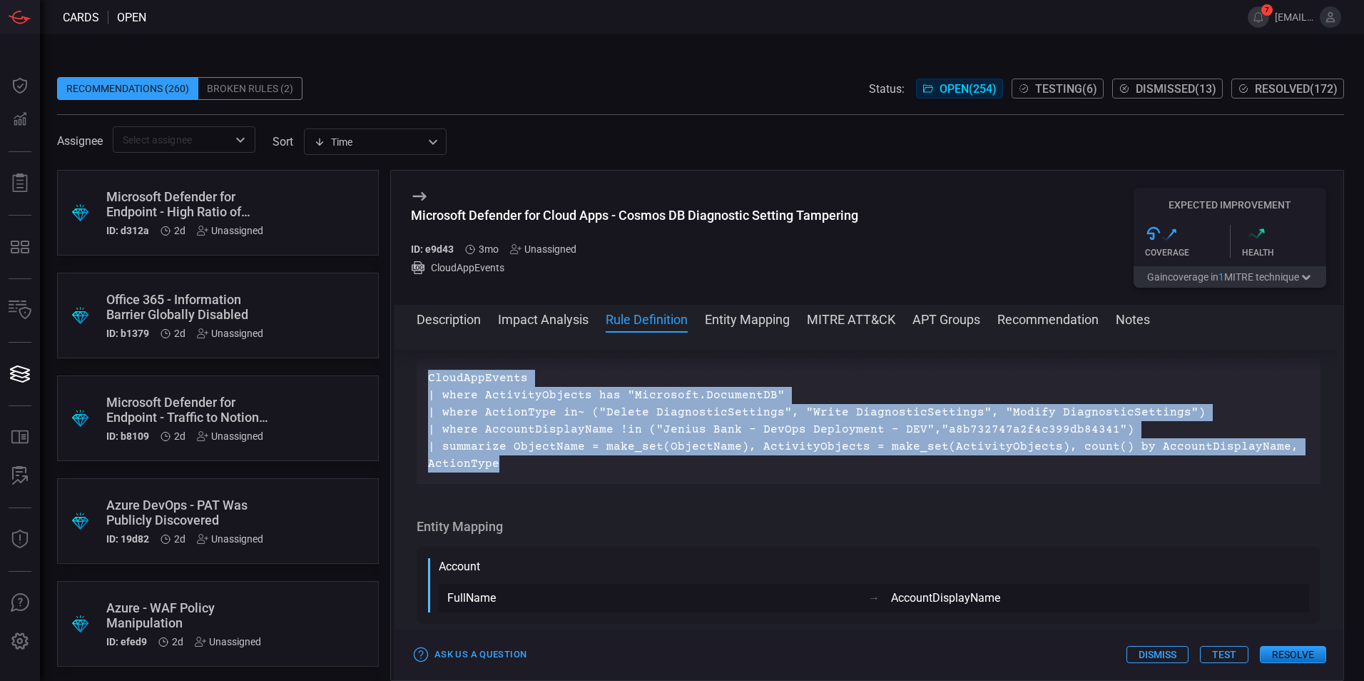
drag, startPoint x: 477, startPoint y: 500, endPoint x: 430, endPoint y: 417, distance: 95.9
click at [430, 417] on p "CloudAppEvents | where ActivityObjects has "Microsoft.DocumentDB" | where Actio…" at bounding box center [868, 421] width 881 height 103
copy p "CloudAppEvents | where ActivityObjects has "Microsoft.DocumentDB" | where Actio…"
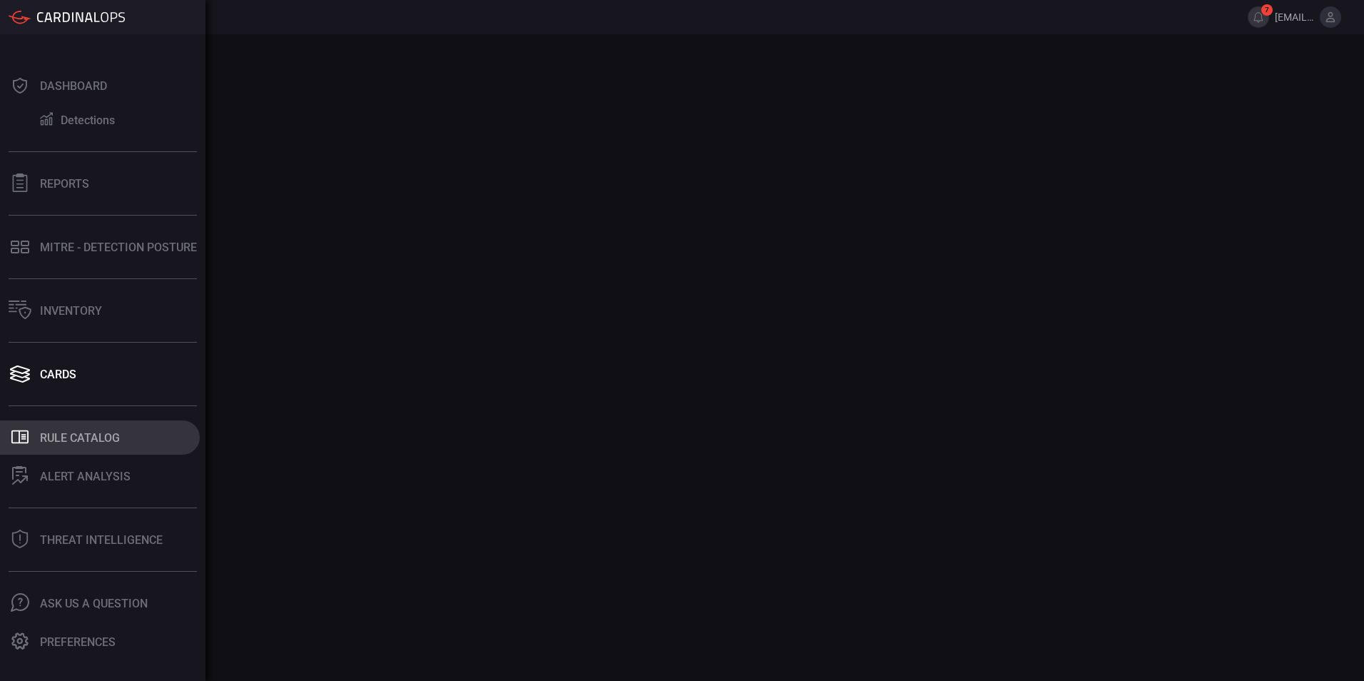
click at [71, 432] on div "Rule Catalog" at bounding box center [80, 438] width 80 height 14
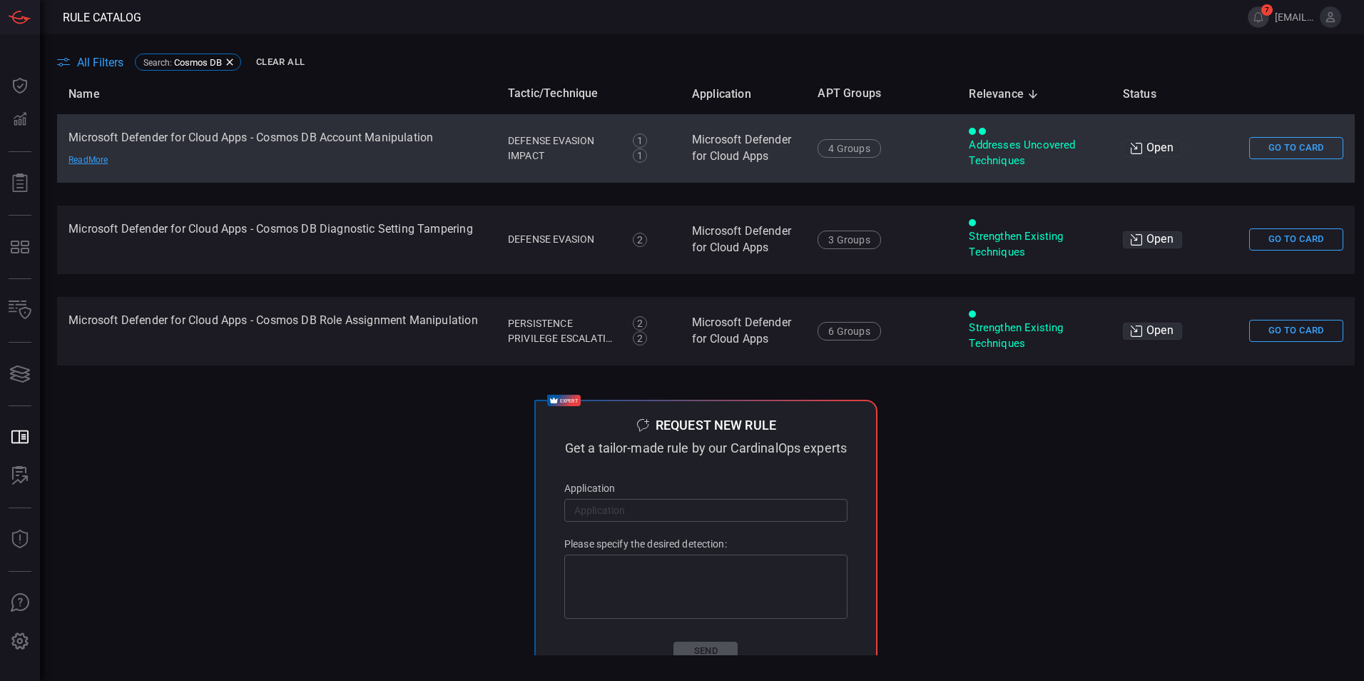
click at [385, 146] on td "Microsoft Defender for Cloud Apps - Cosmos DB Account Manipulation Read More" at bounding box center [277, 148] width 440 height 69
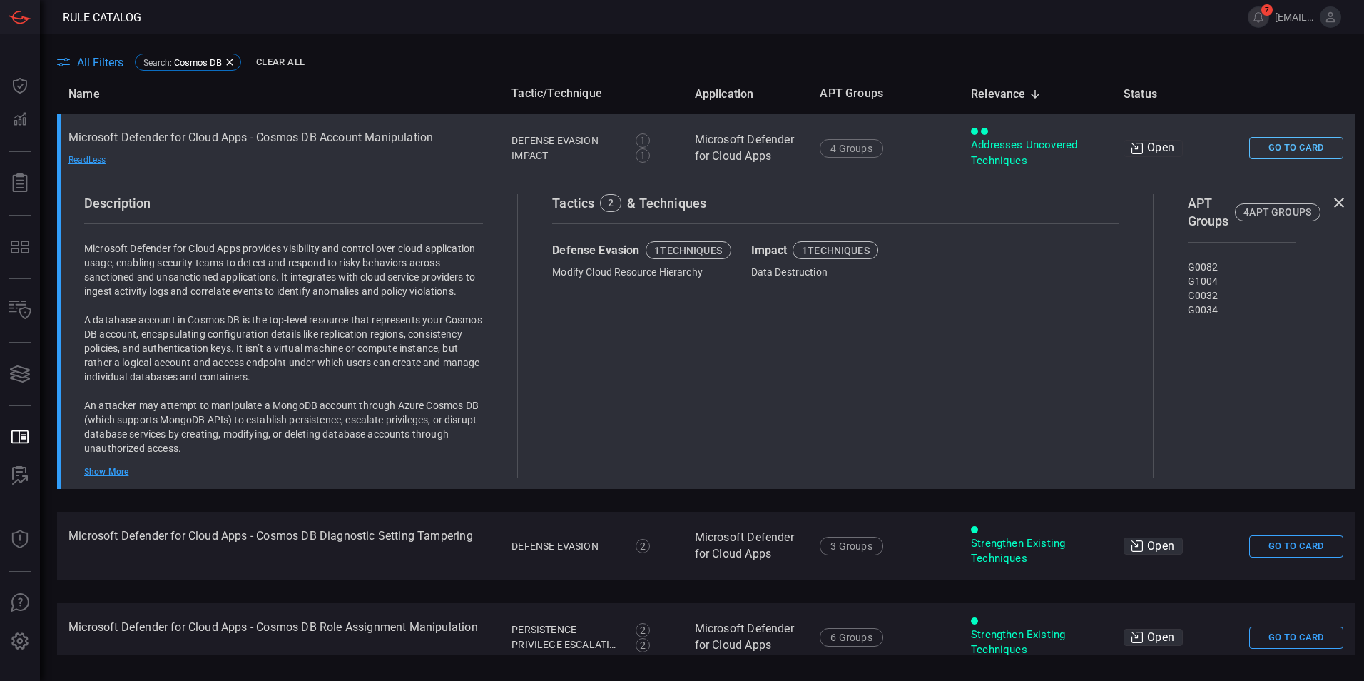
click at [1261, 146] on button "Go To Card" at bounding box center [1297, 148] width 94 height 22
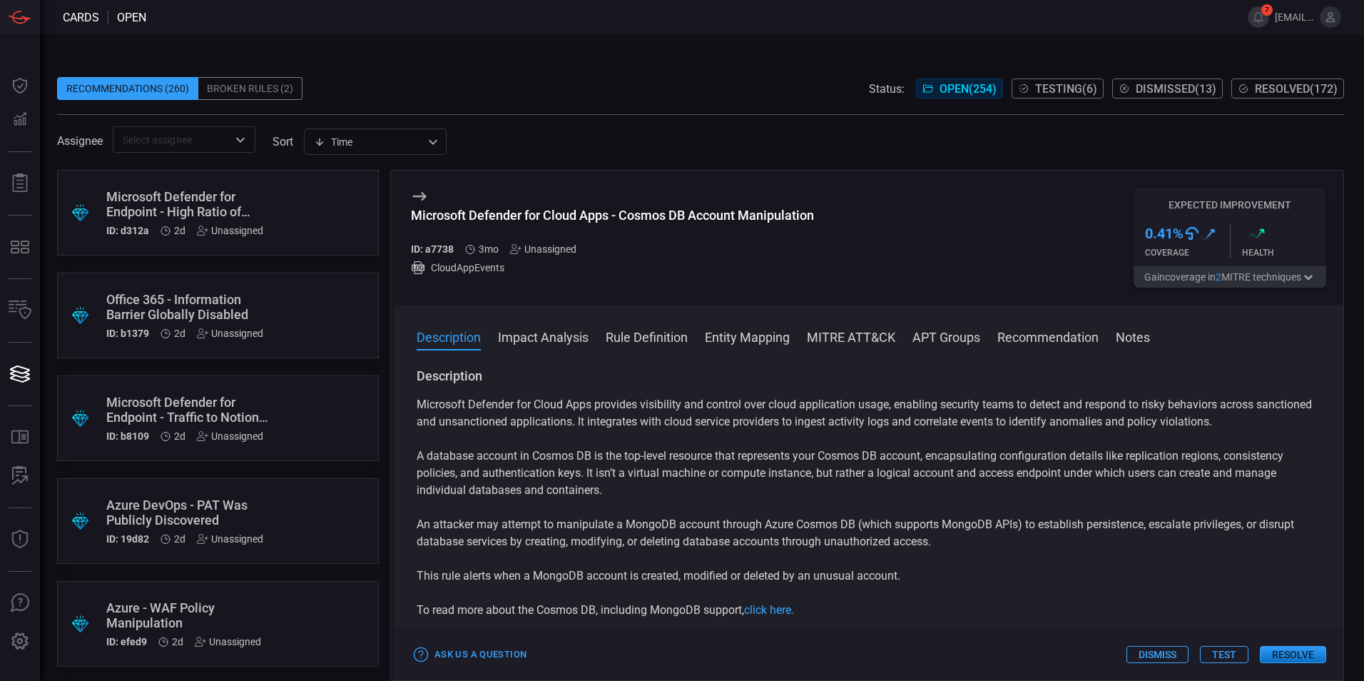
click at [473, 220] on div "Microsoft Defender for Cloud Apps - Cosmos DB Account Manipulation" at bounding box center [612, 215] width 403 height 15
click at [473, 218] on div "Microsoft Defender for Cloud Apps - Cosmos DB Account Manipulation" at bounding box center [612, 215] width 403 height 15
copy div "Microsoft Defender for Cloud Apps - Cosmos DB Account Manipulation"
click at [681, 338] on button "Rule Definition" at bounding box center [647, 336] width 82 height 17
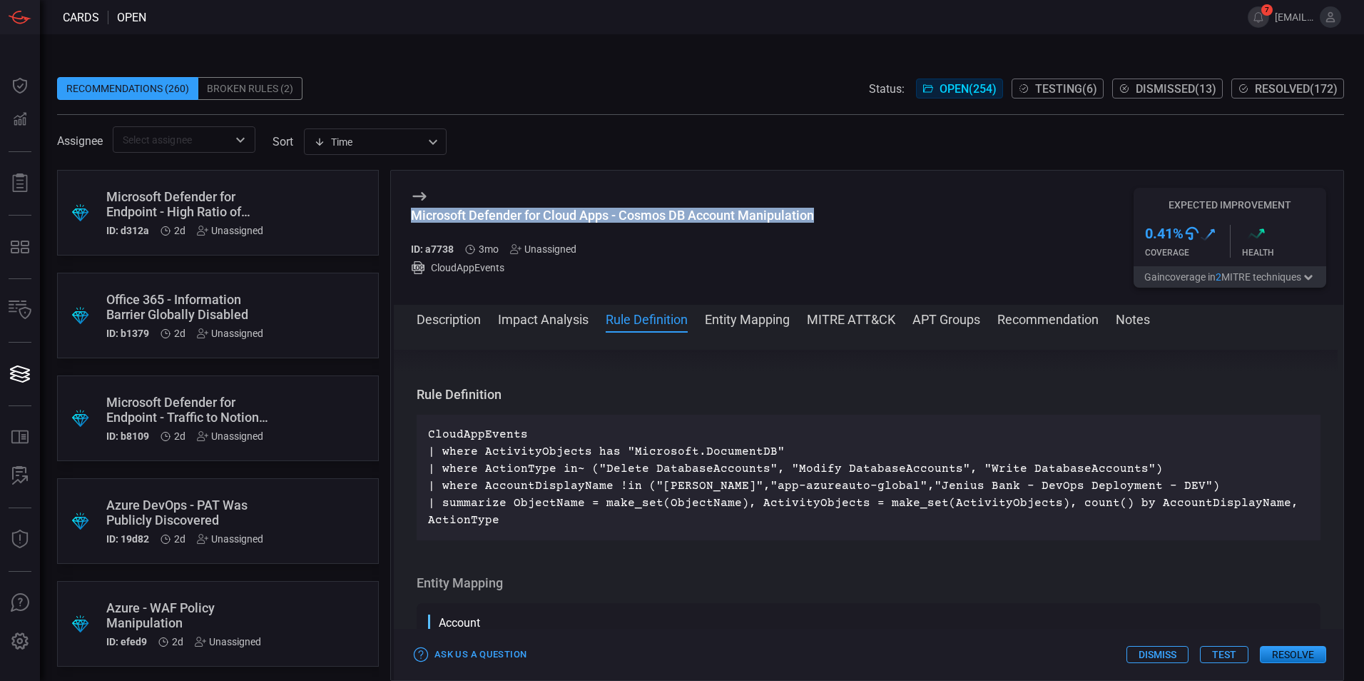
scroll to position [1609, 0]
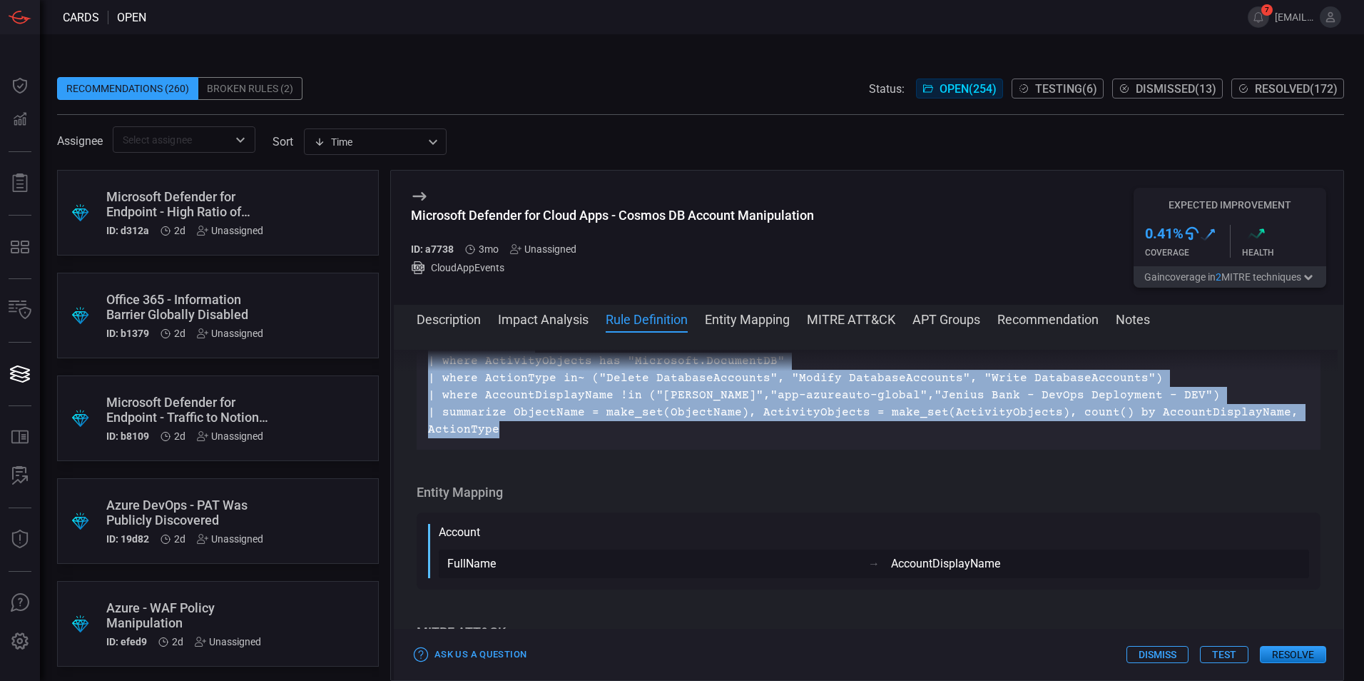
drag, startPoint x: 509, startPoint y: 499, endPoint x: 416, endPoint y: 422, distance: 120.6
click at [416, 422] on div "Description Microsoft Defender for Cloud Apps provides visibility and control o…" at bounding box center [869, 504] width 950 height 308
copy p "CloudAppEvents | where ActivityObjects has "Microsoft.DocumentDB" | where Actio…"
